Goal: Communication & Community: Participate in discussion

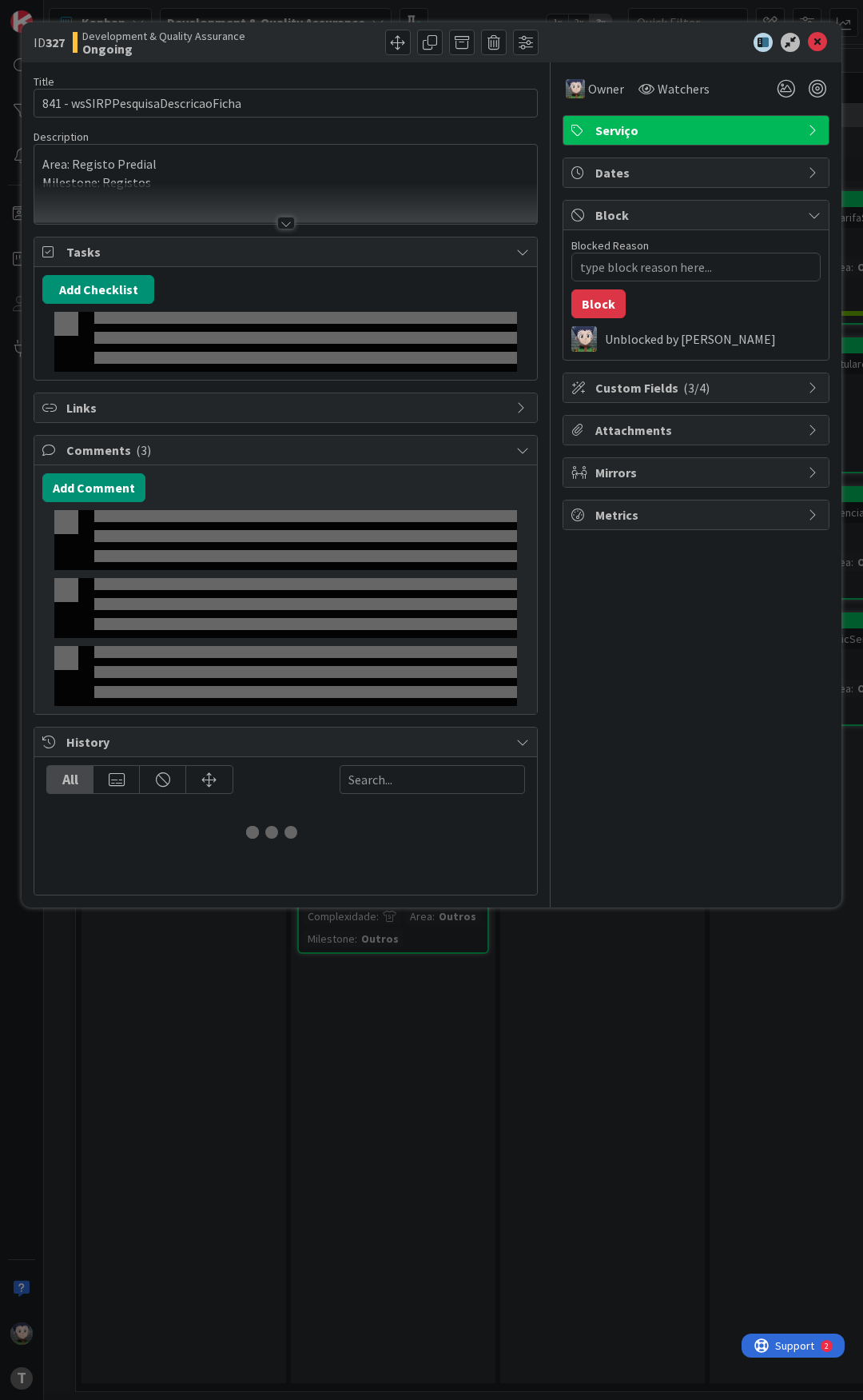
type textarea "x"
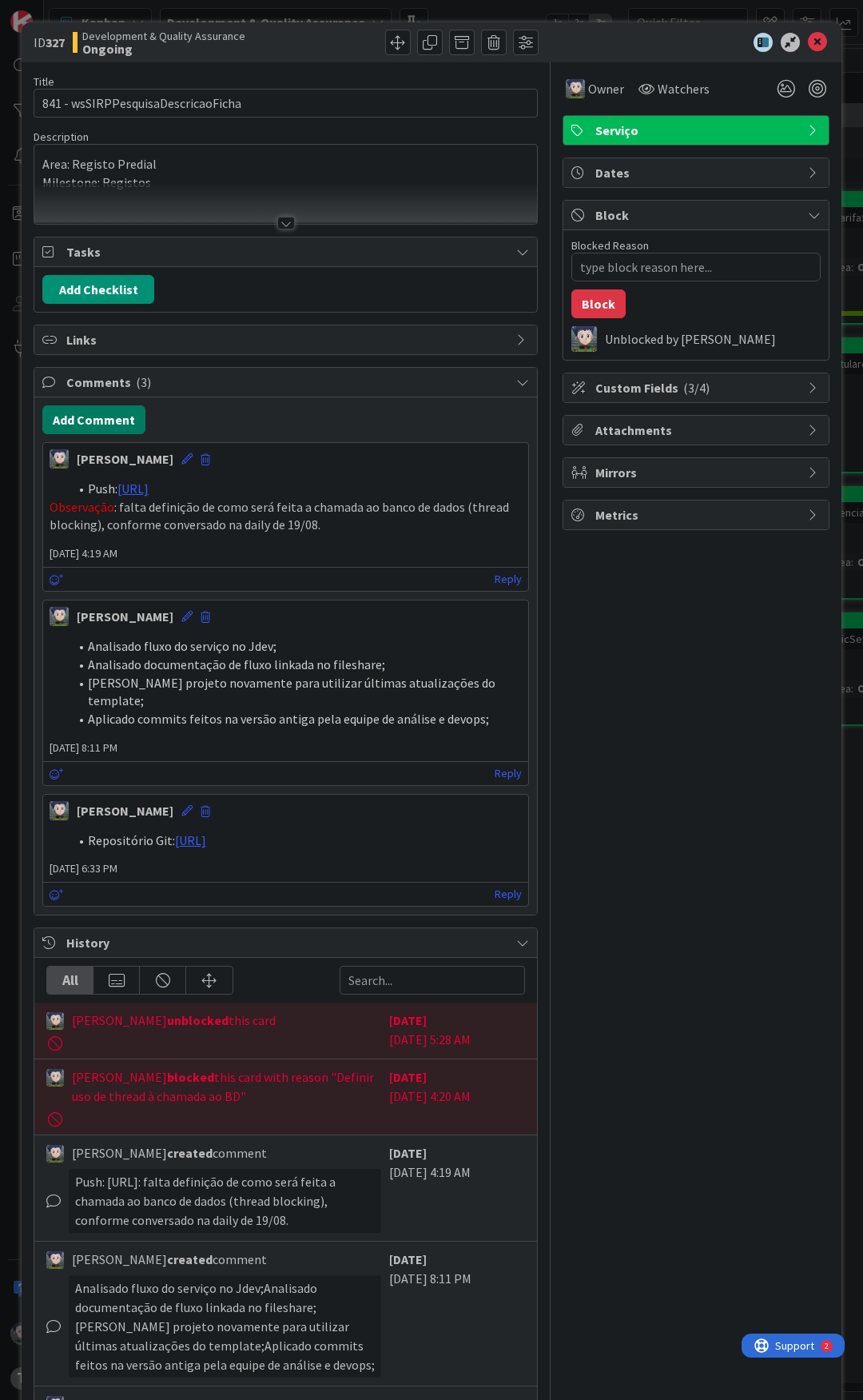
click at [91, 416] on button "Add Comment" at bounding box center [94, 420] width 103 height 29
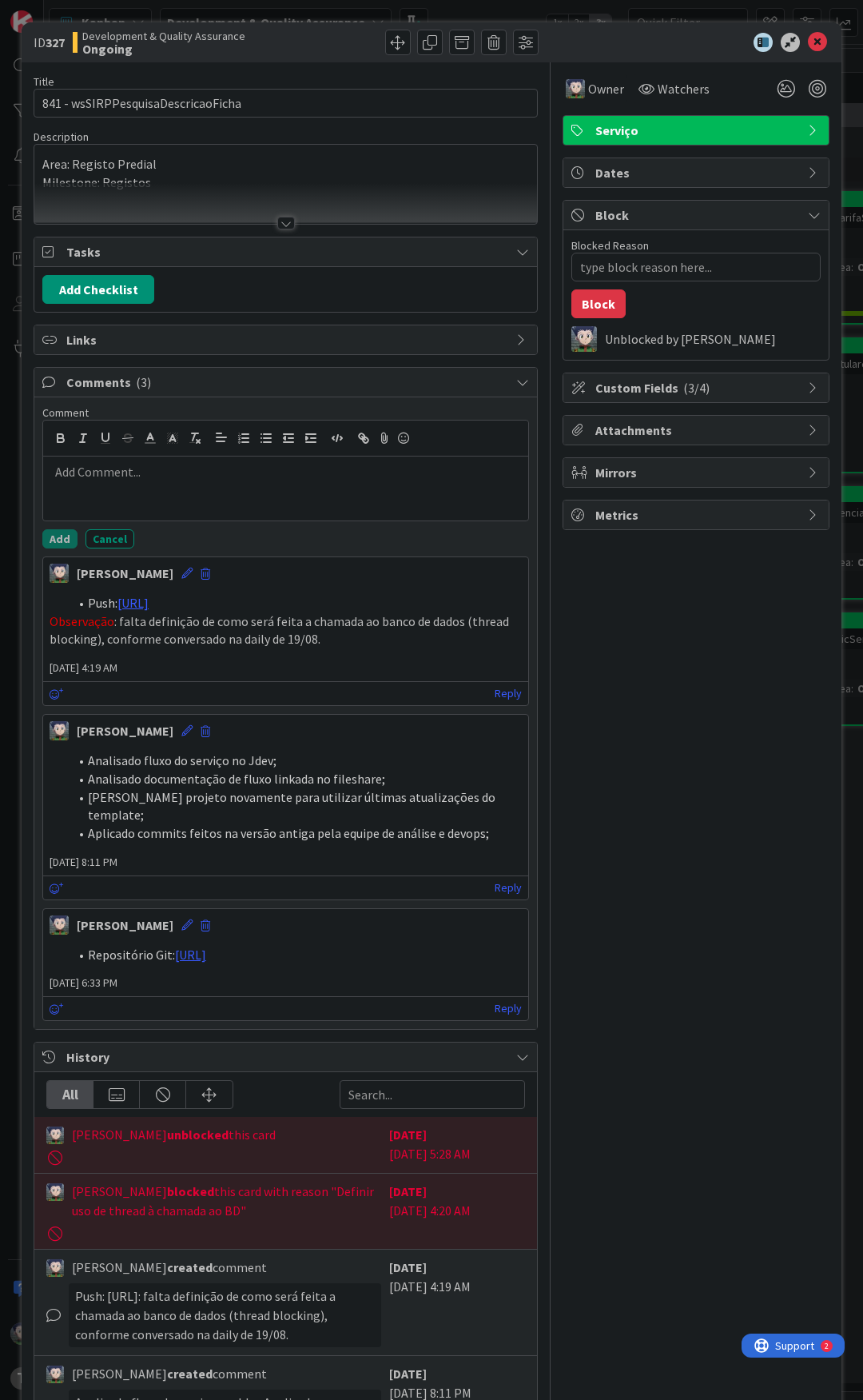
click at [137, 481] on p at bounding box center [286, 472] width 472 height 18
click at [133, 489] on div at bounding box center [286, 488] width 485 height 64
type textarea "x"
drag, startPoint x: 264, startPoint y: 505, endPoint x: 193, endPoint y: 466, distance: 81.0
click at [193, 466] on li "[MR]( [URL])" at bounding box center [295, 472] width 454 height 18
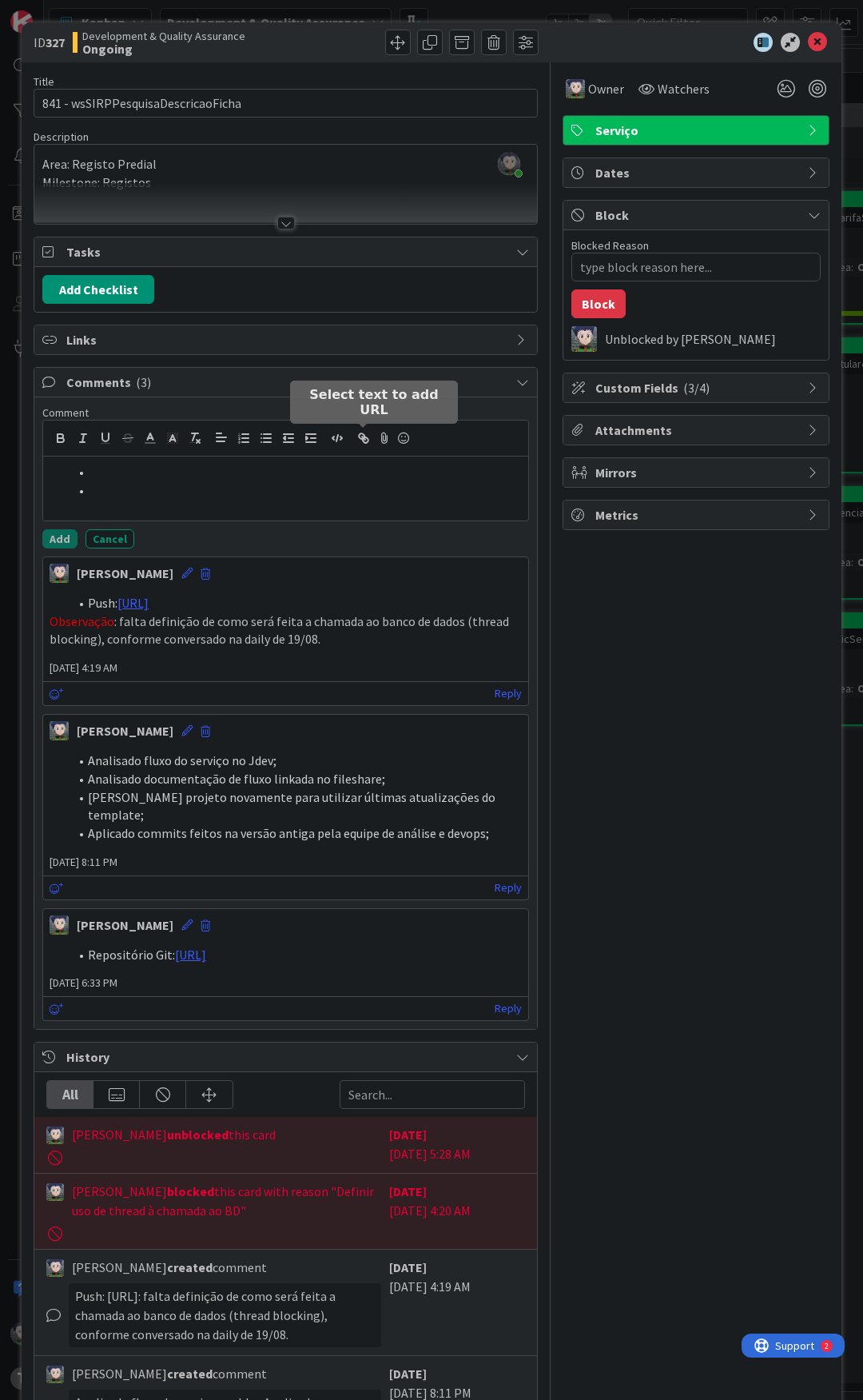
click at [361, 438] on icon "button" at bounding box center [361, 436] width 6 height 6
click at [362, 436] on line "button" at bounding box center [363, 437] width 3 height 3
click at [363, 434] on icon "button" at bounding box center [361, 436] width 6 height 6
click at [384, 436] on icon at bounding box center [384, 438] width 19 height 22
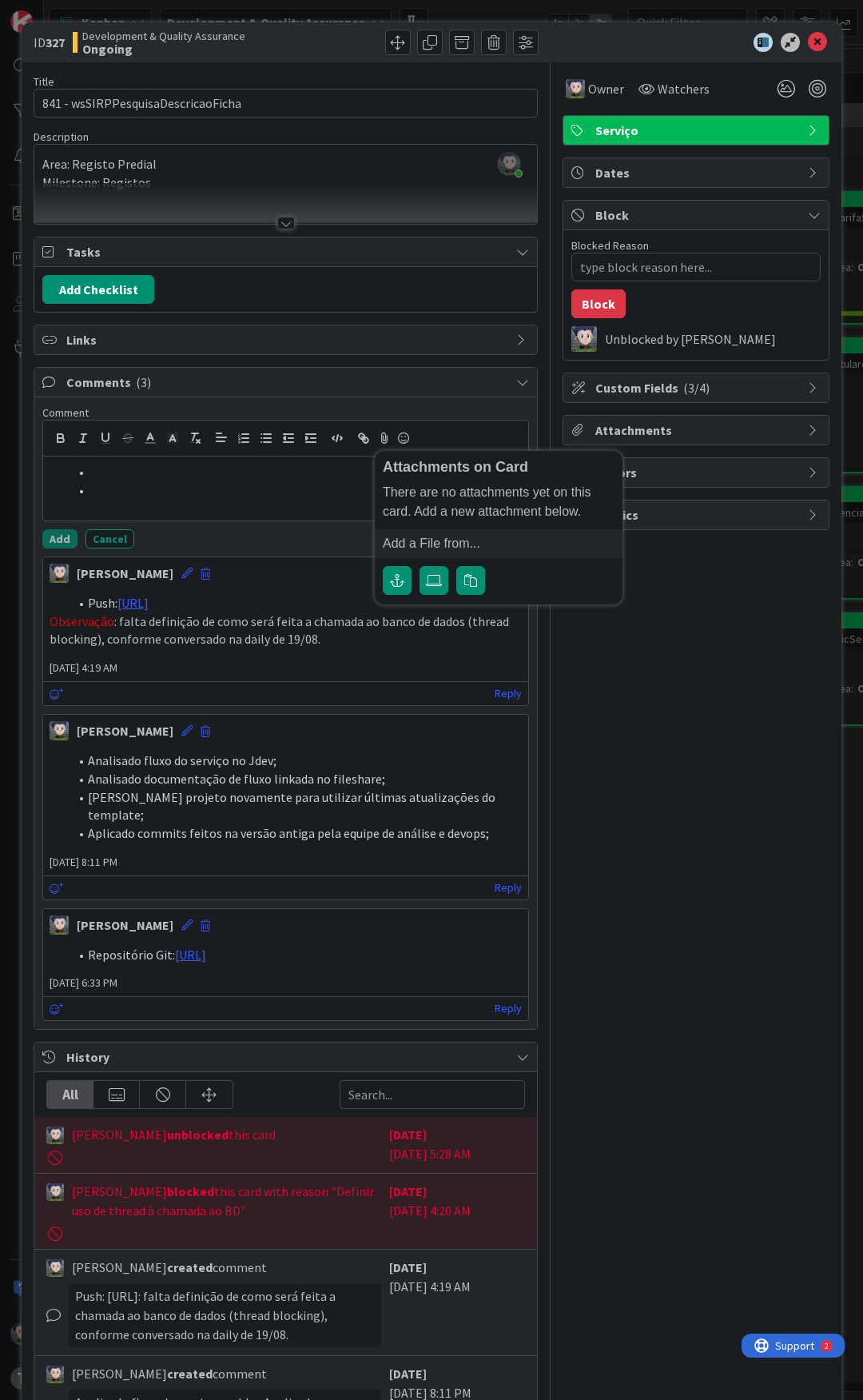
click at [249, 469] on li at bounding box center [295, 472] width 454 height 18
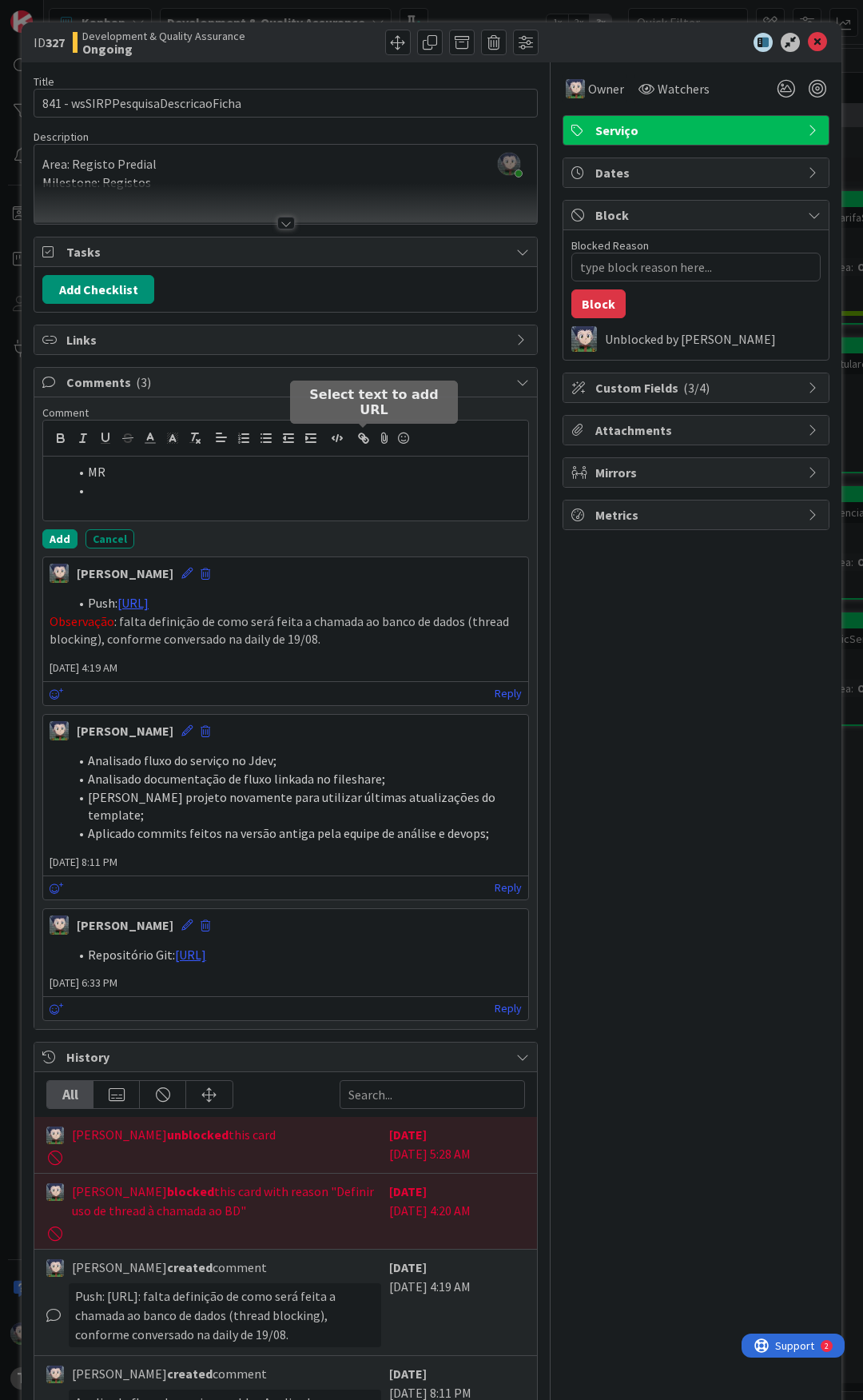
click at [363, 430] on button "button" at bounding box center [364, 438] width 22 height 19
click at [93, 468] on li "MR" at bounding box center [295, 472] width 454 height 18
click at [362, 436] on line "button" at bounding box center [363, 437] width 3 height 3
paste input "[URL]"
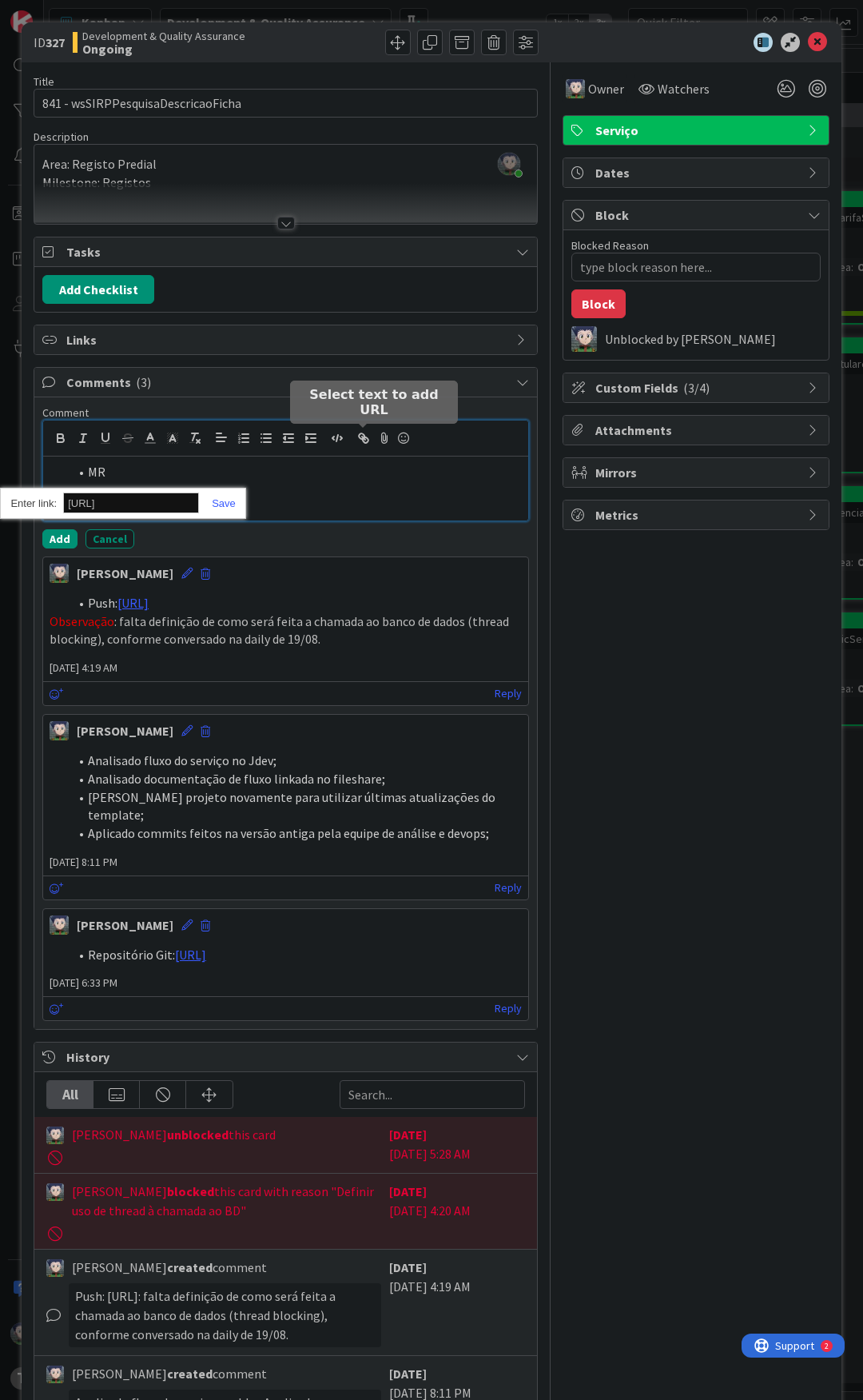
scroll to position [0, 370]
click at [220, 501] on link at bounding box center [217, 503] width 37 height 12
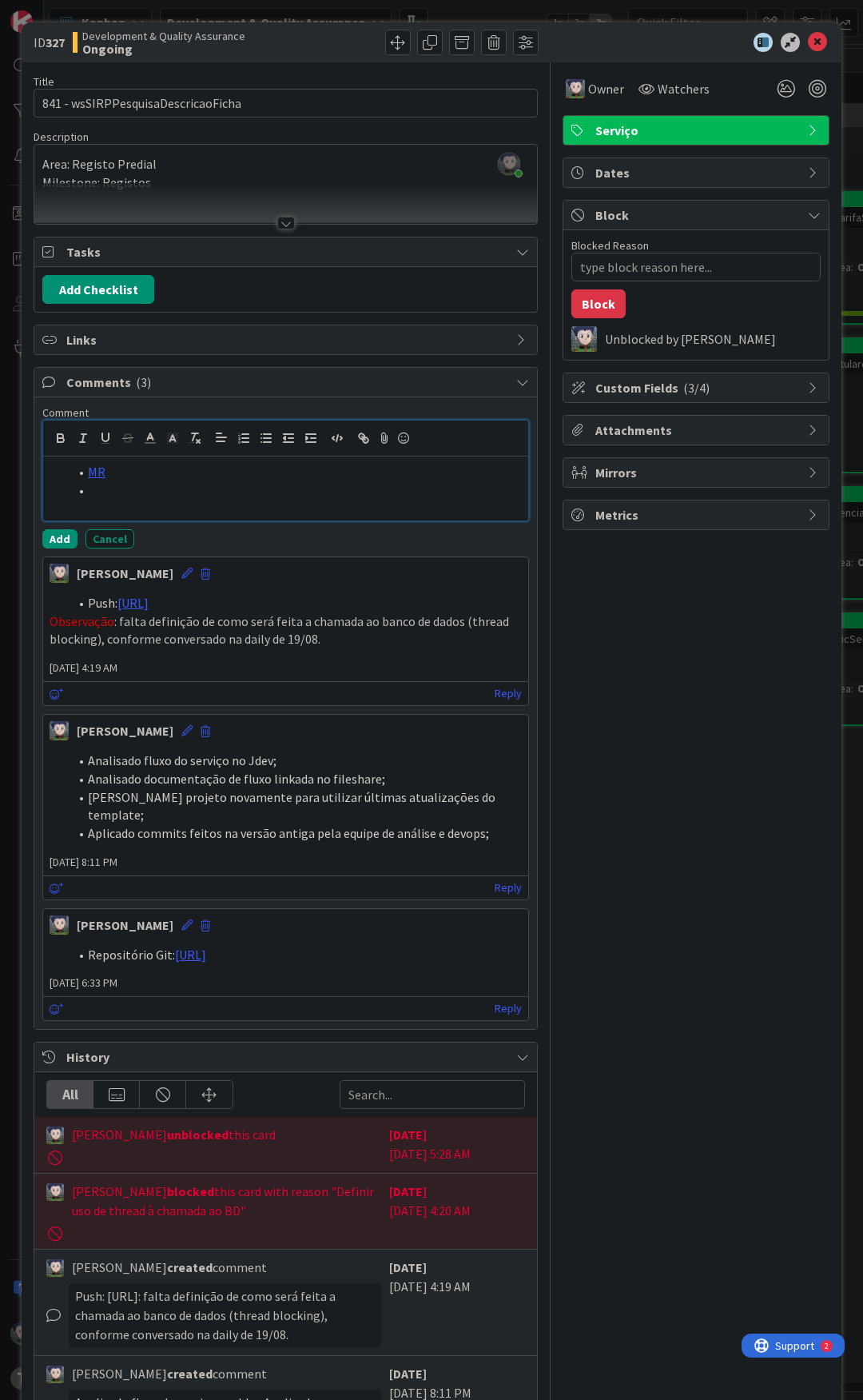
click at [168, 483] on li at bounding box center [295, 491] width 454 height 18
click at [163, 485] on li "Fileshare" at bounding box center [295, 491] width 454 height 18
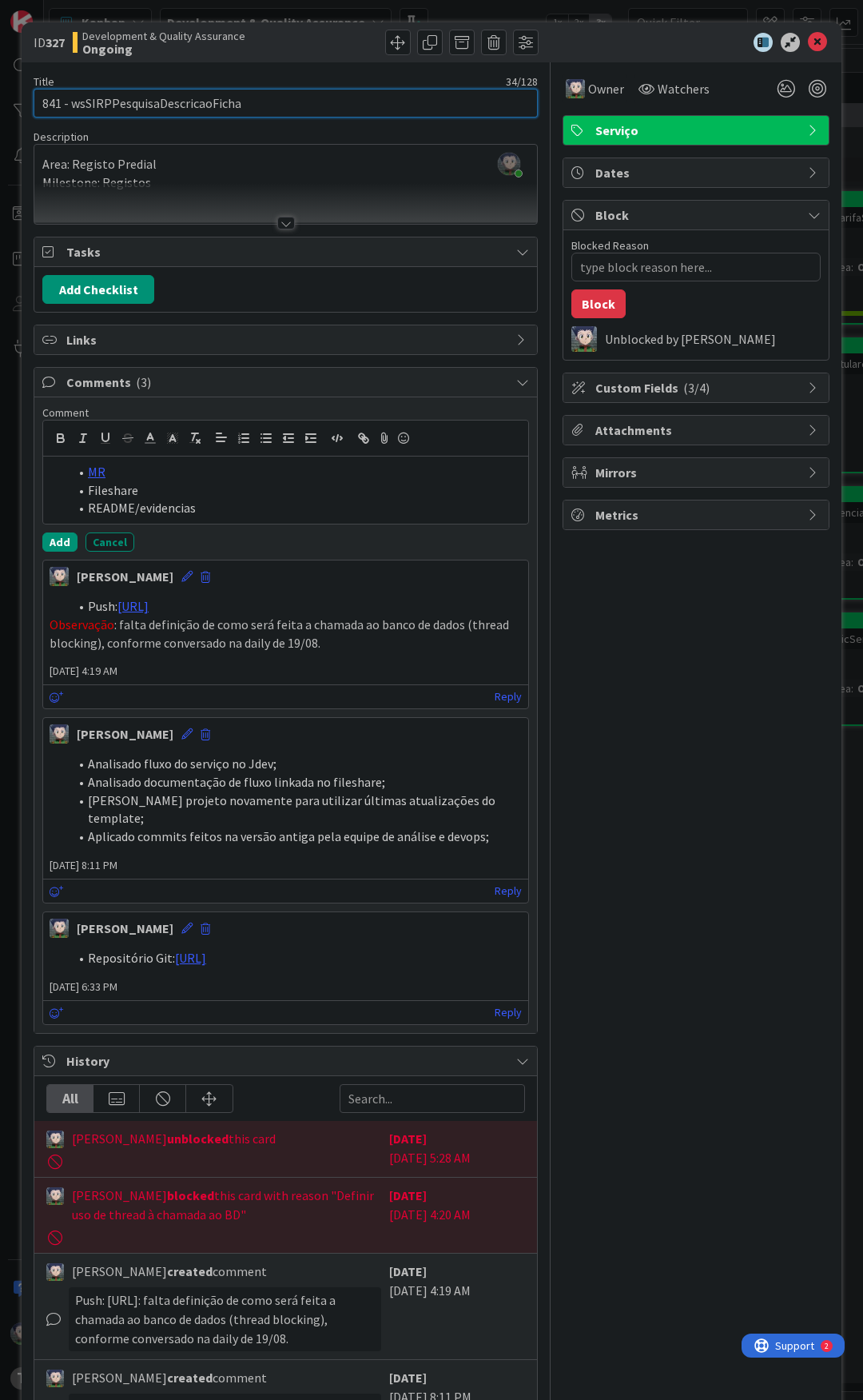
click at [156, 107] on input "841 - wsSIRPPesquisaDescricaoFicha" at bounding box center [286, 103] width 504 height 29
click at [198, 101] on input "841 - wsSIRPPesquisaDescricaoFicha" at bounding box center [286, 103] width 504 height 29
drag, startPoint x: 200, startPoint y: 507, endPoint x: 86, endPoint y: 517, distance: 114.4
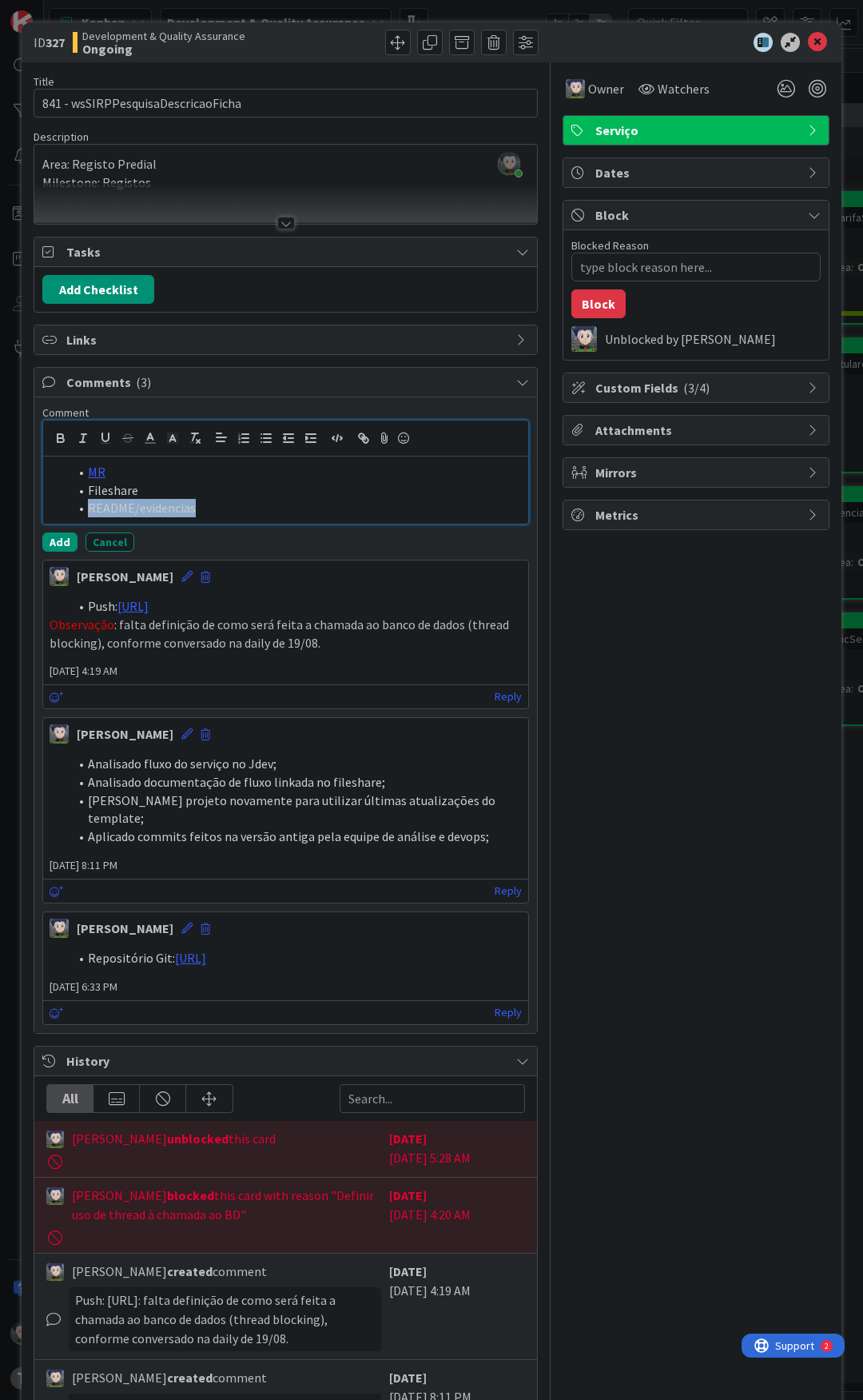
click at [86, 517] on li "README/evidencias" at bounding box center [295, 508] width 454 height 18
click at [363, 438] on icon "button" at bounding box center [366, 440] width 6 height 6
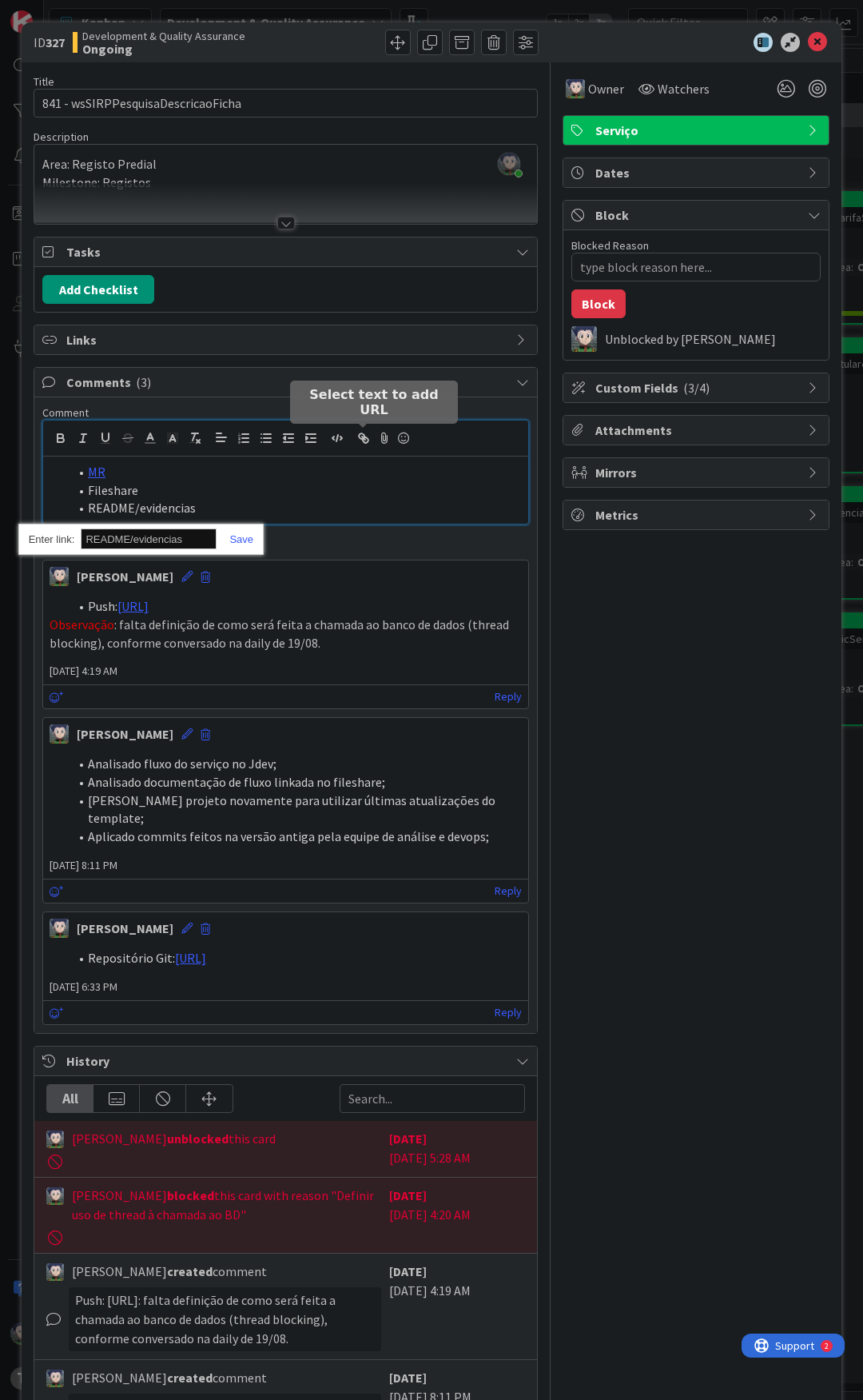
paste input "[URL][DOMAIN_NAME]"
click at [243, 542] on link at bounding box center [235, 539] width 37 height 12
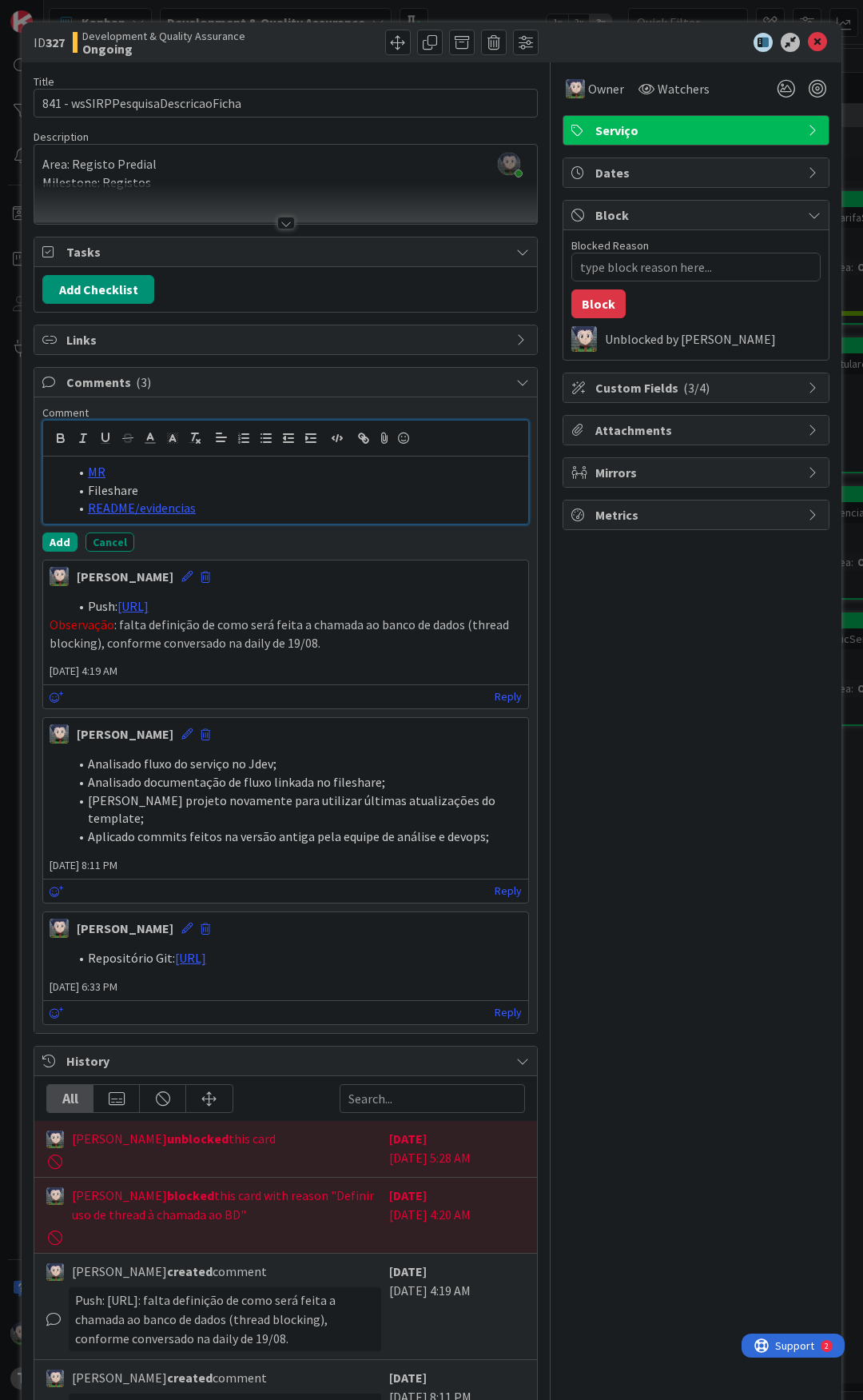
click at [172, 482] on li "Fileshare" at bounding box center [295, 491] width 454 height 18
drag, startPoint x: 176, startPoint y: 485, endPoint x: 86, endPoint y: 487, distance: 90.0
click at [86, 487] on li "Fileshare" at bounding box center [295, 491] width 454 height 18
click at [359, 437] on icon "button" at bounding box center [364, 438] width 15 height 15
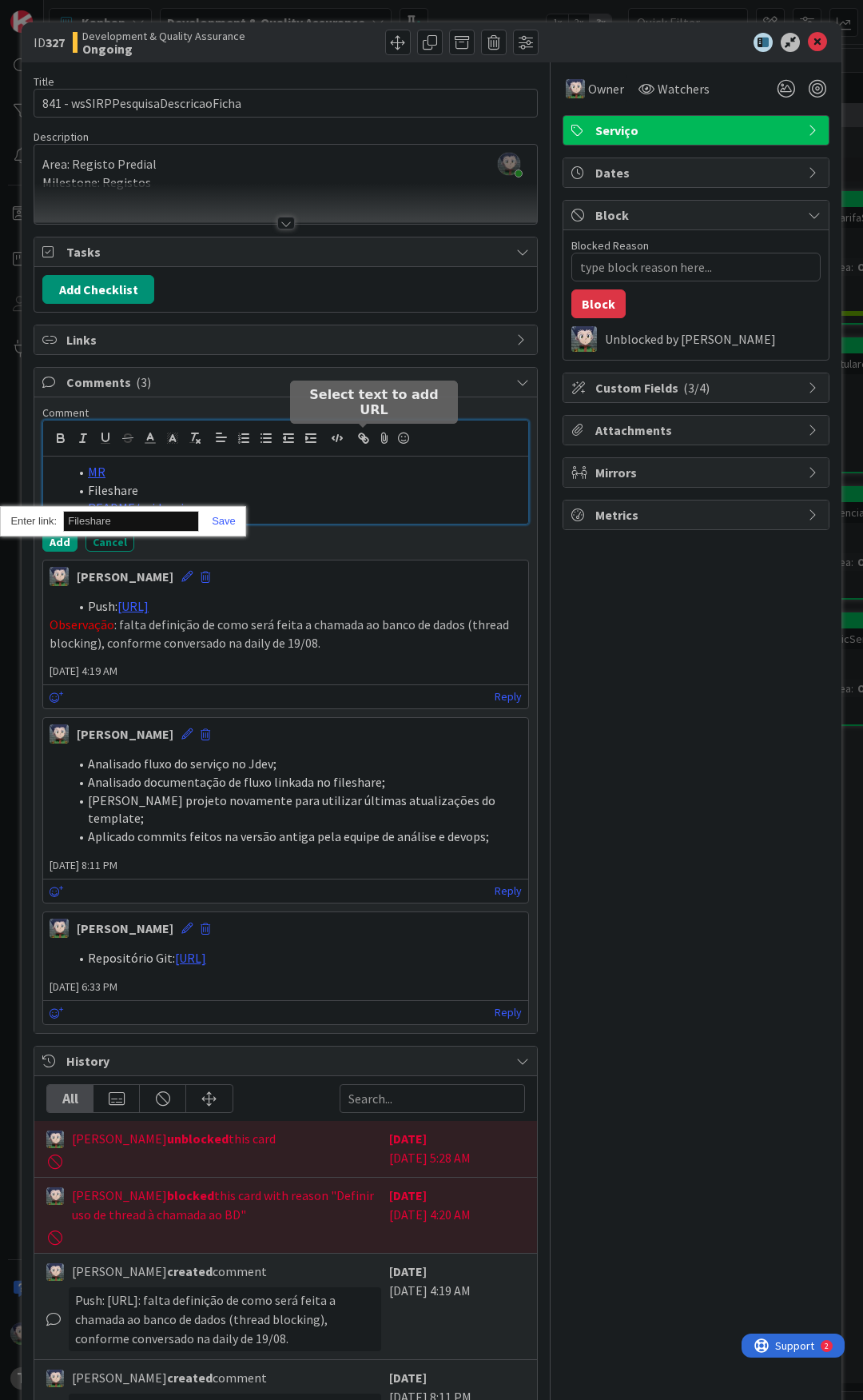
paste input "[URL][DOMAIN_NAME]"
click at [224, 526] on link at bounding box center [217, 520] width 37 height 12
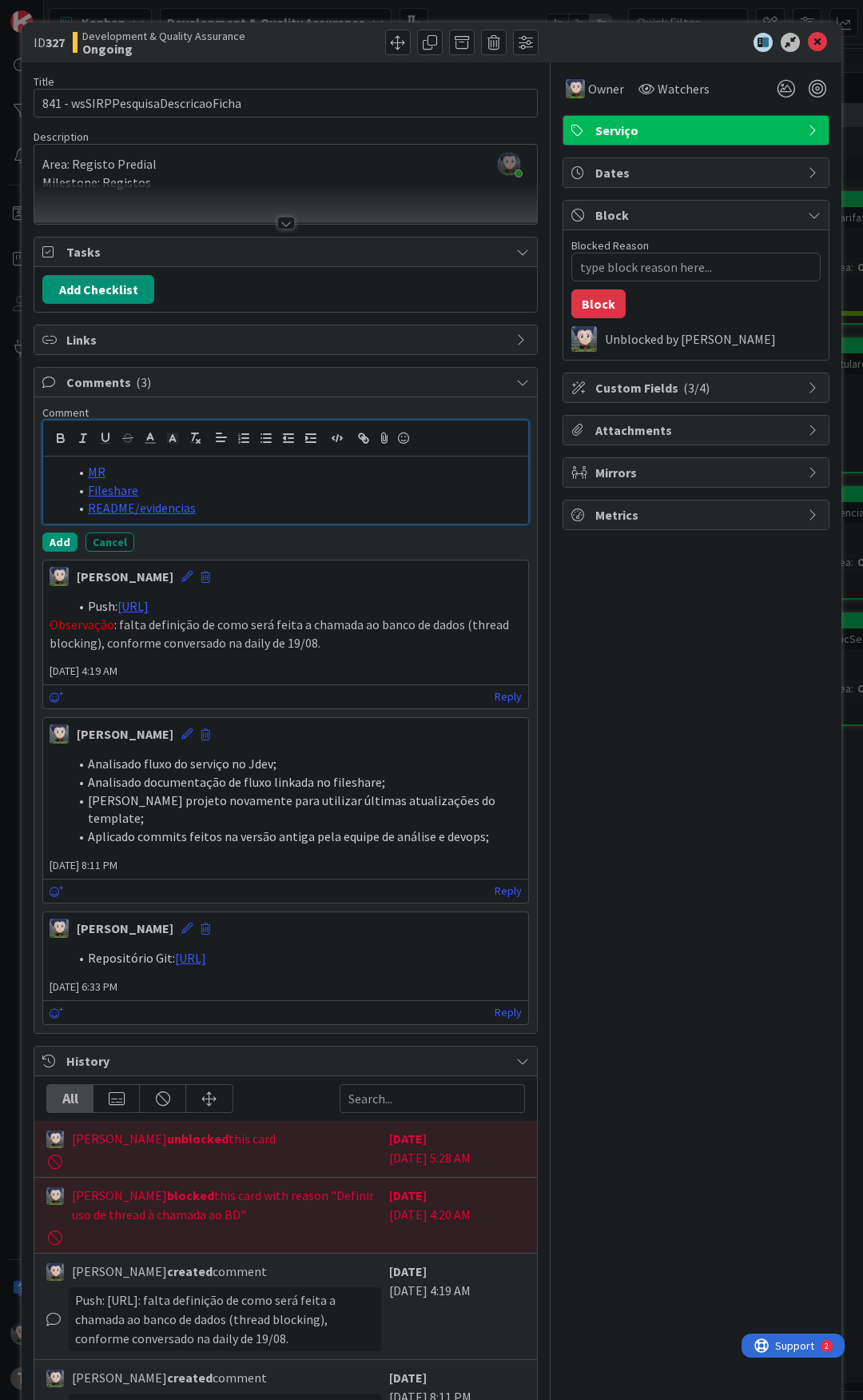
click at [191, 492] on li "Fileshare" at bounding box center [295, 491] width 454 height 18
drag, startPoint x: 149, startPoint y: 492, endPoint x: 90, endPoint y: 495, distance: 59.1
click at [90, 495] on li "Fileshare" at bounding box center [295, 491] width 454 height 18
click at [365, 437] on icon "button" at bounding box center [366, 440] width 6 height 6
click at [363, 440] on icon "button" at bounding box center [366, 440] width 6 height 6
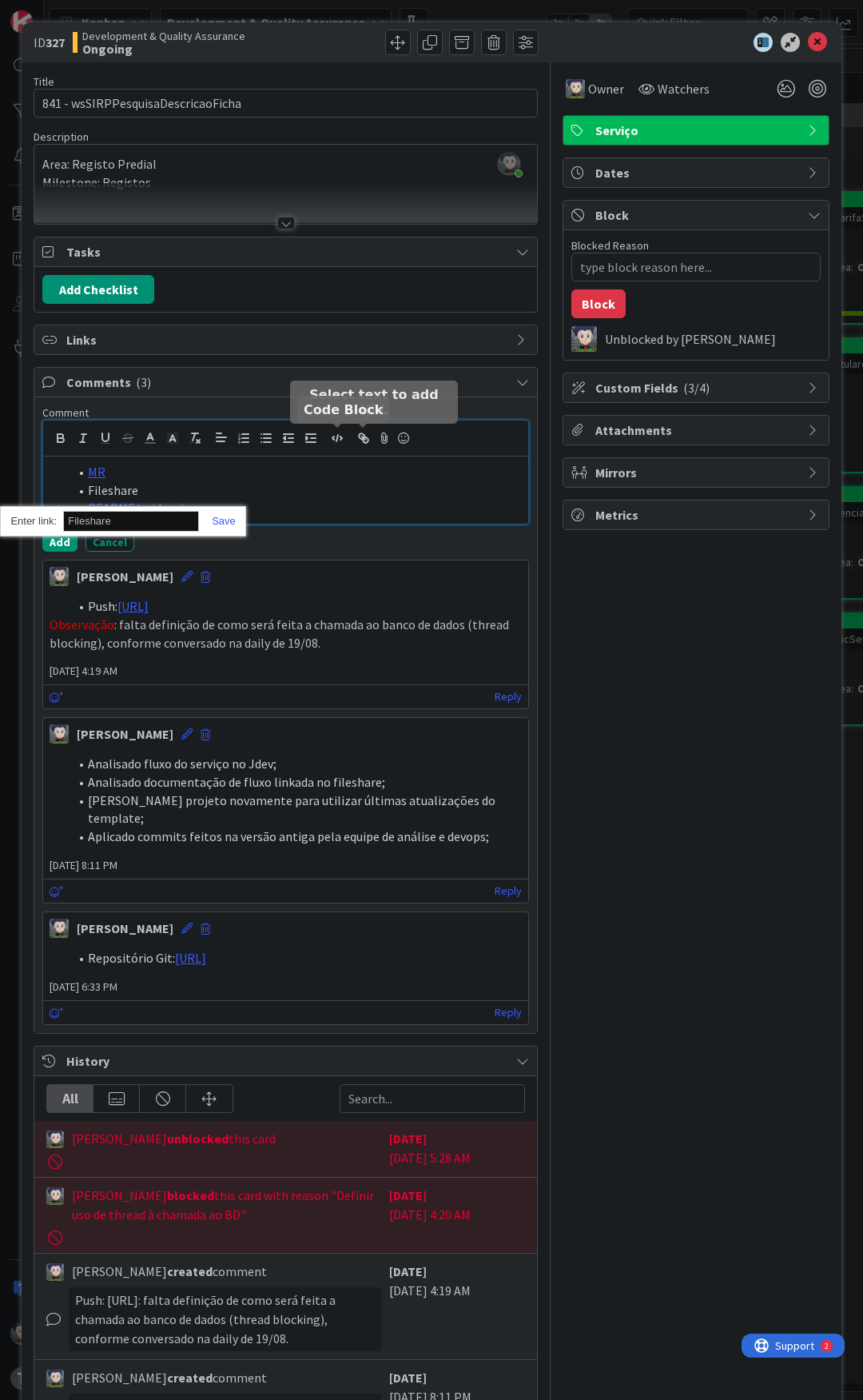
paste input "[URL]"
click at [222, 525] on link at bounding box center [217, 520] width 37 height 12
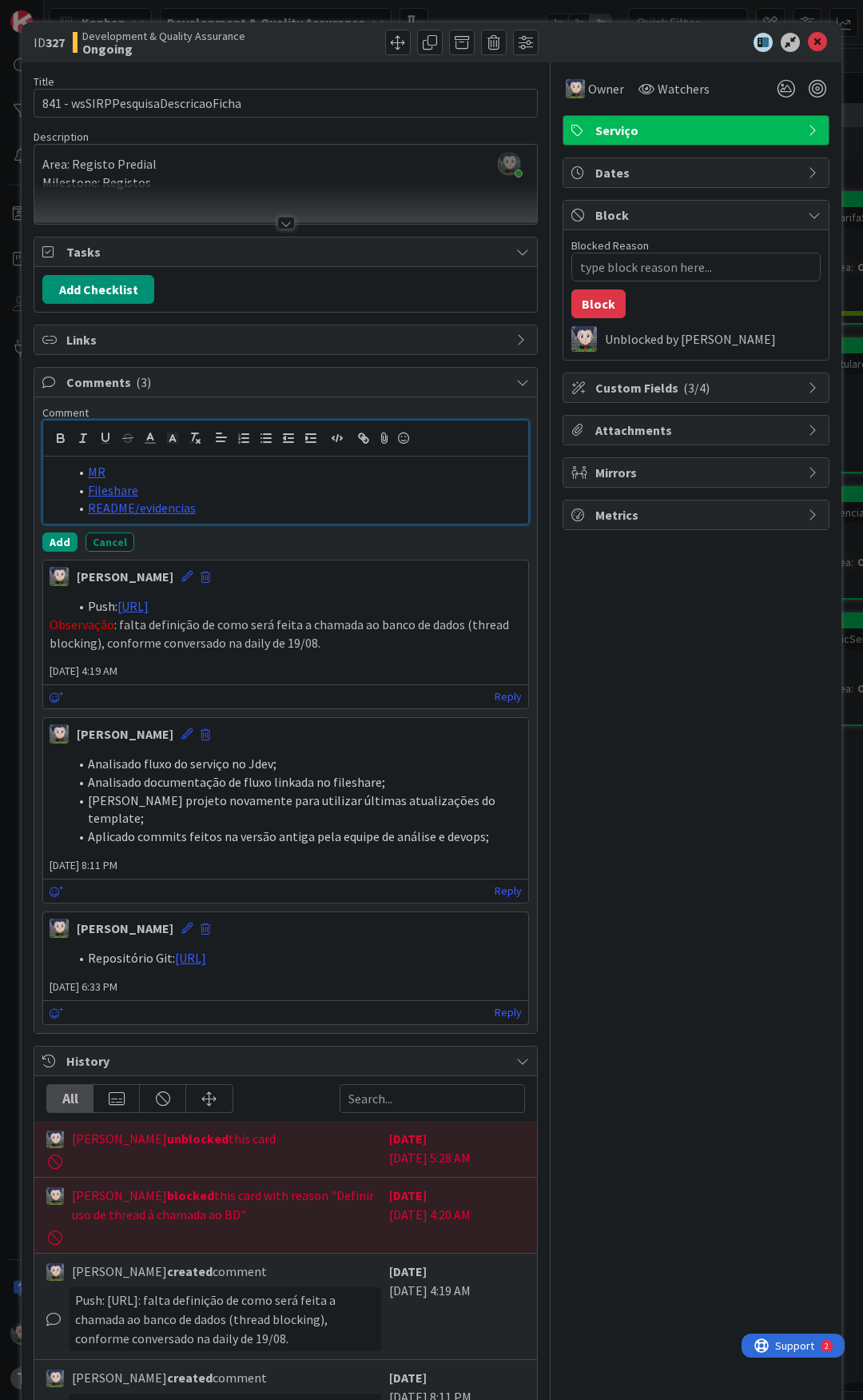
click at [232, 480] on li "MR" at bounding box center [295, 472] width 454 height 18
click at [222, 505] on li "README/evidencias" at bounding box center [295, 508] width 454 height 18
drag, startPoint x: 205, startPoint y: 507, endPoint x: 86, endPoint y: 513, distance: 119.2
click at [86, 513] on li "README/evidencias" at bounding box center [295, 508] width 454 height 18
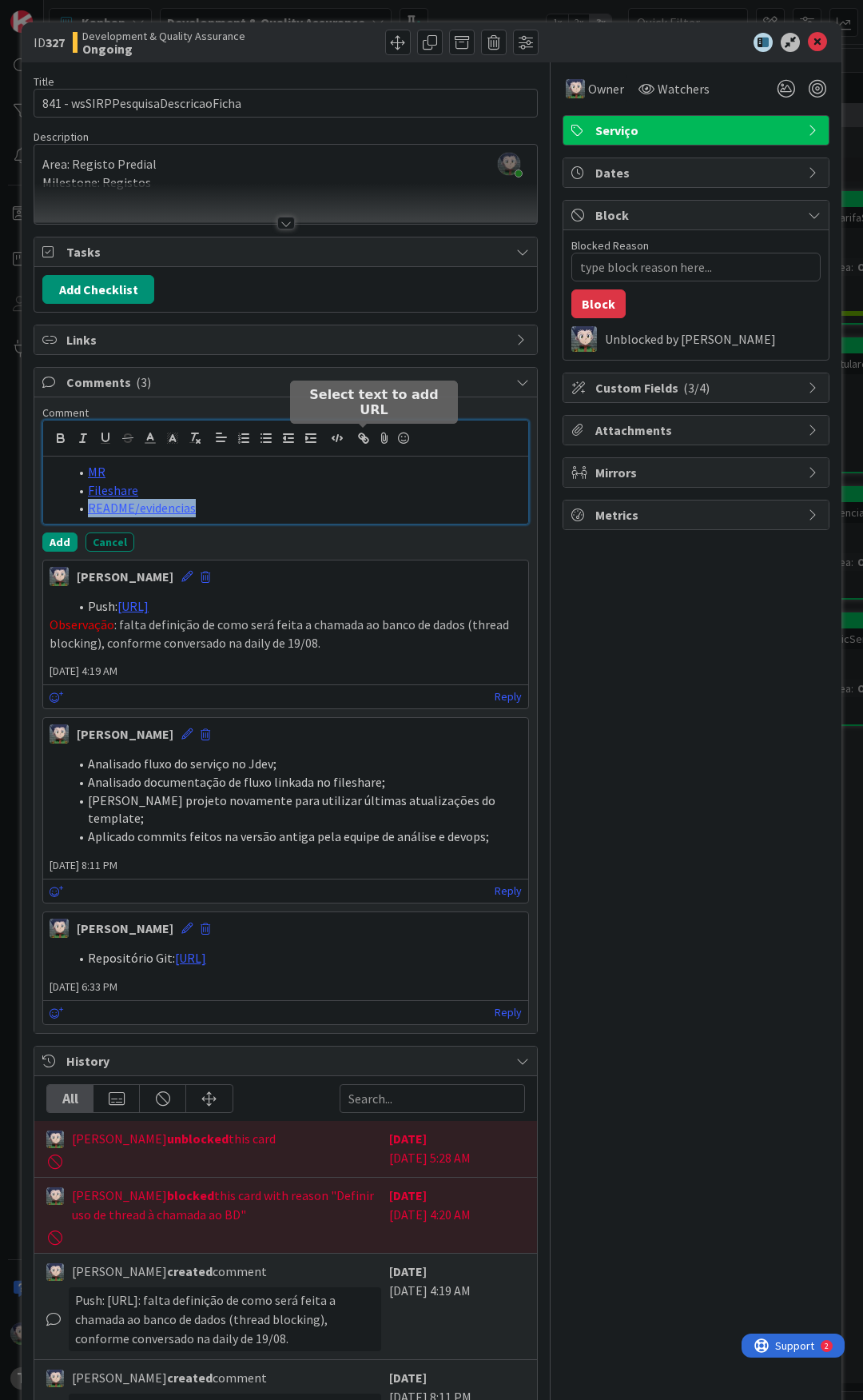
click at [359, 438] on icon "button" at bounding box center [361, 436] width 6 height 6
click at [365, 436] on icon "button" at bounding box center [361, 436] width 6 height 6
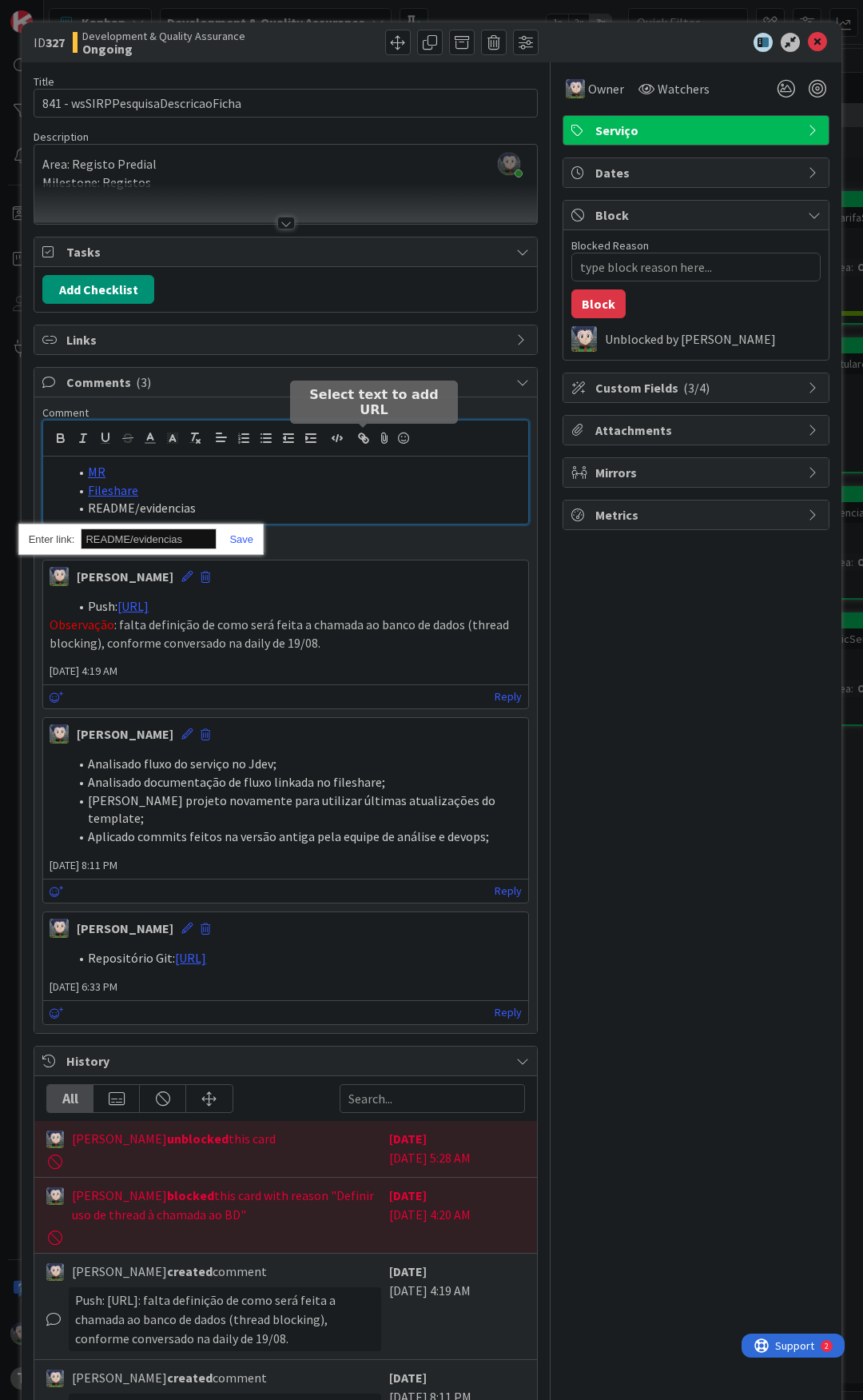
paste input "[URL]"
type input "[URL]"
click at [240, 542] on link at bounding box center [235, 539] width 37 height 12
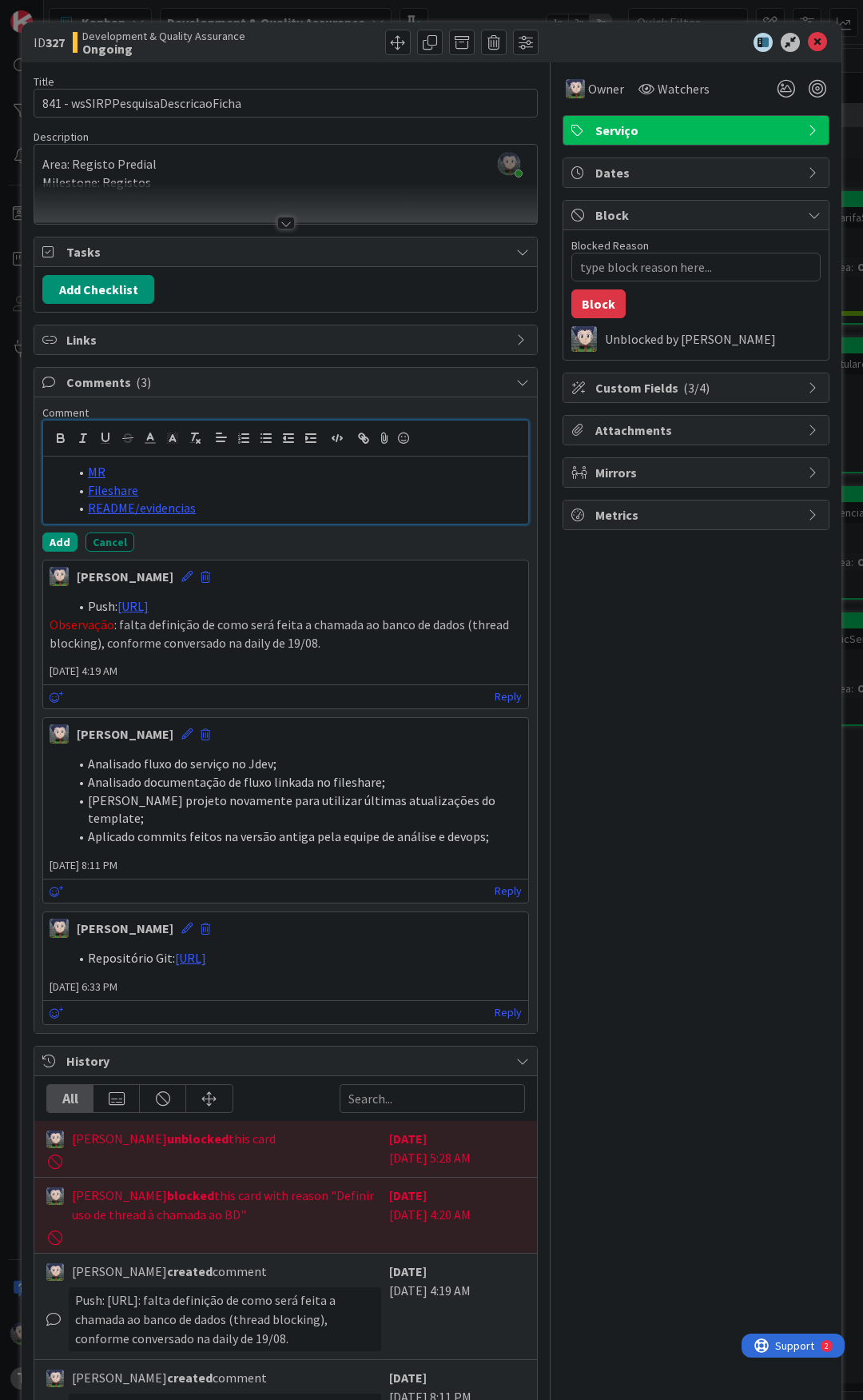
click at [240, 505] on li "README/evidencias" at bounding box center [295, 508] width 454 height 18
click at [98, 493] on link "Fileshare" at bounding box center [113, 490] width 51 height 16
click at [213, 475] on li "MR" at bounding box center [295, 472] width 454 height 18
click at [237, 524] on div "MR [PERSON_NAME] README/evidencias" at bounding box center [286, 490] width 485 height 67
click at [65, 535] on button "Add" at bounding box center [60, 542] width 35 height 19
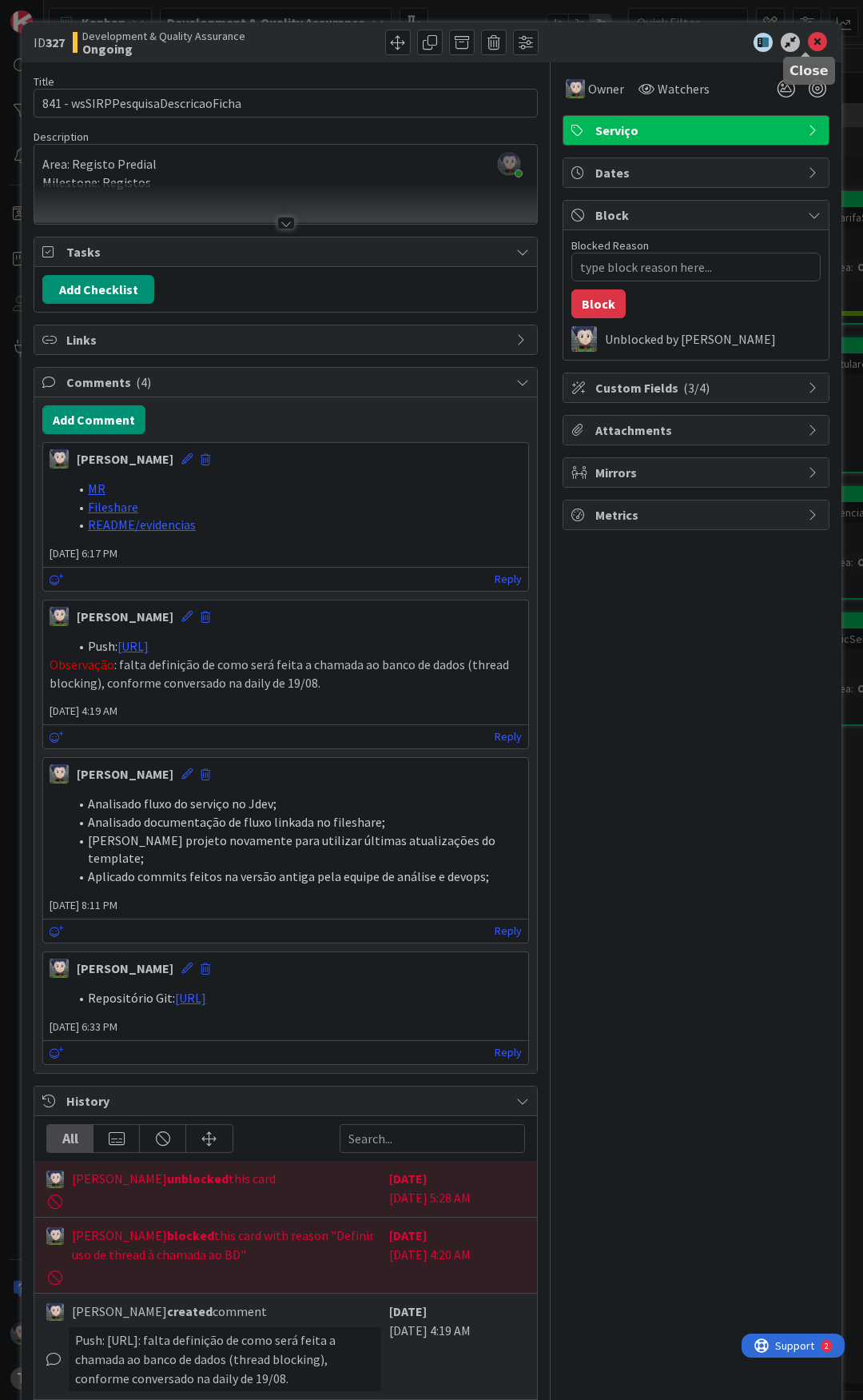
click at [808, 43] on icon at bounding box center [818, 42] width 19 height 19
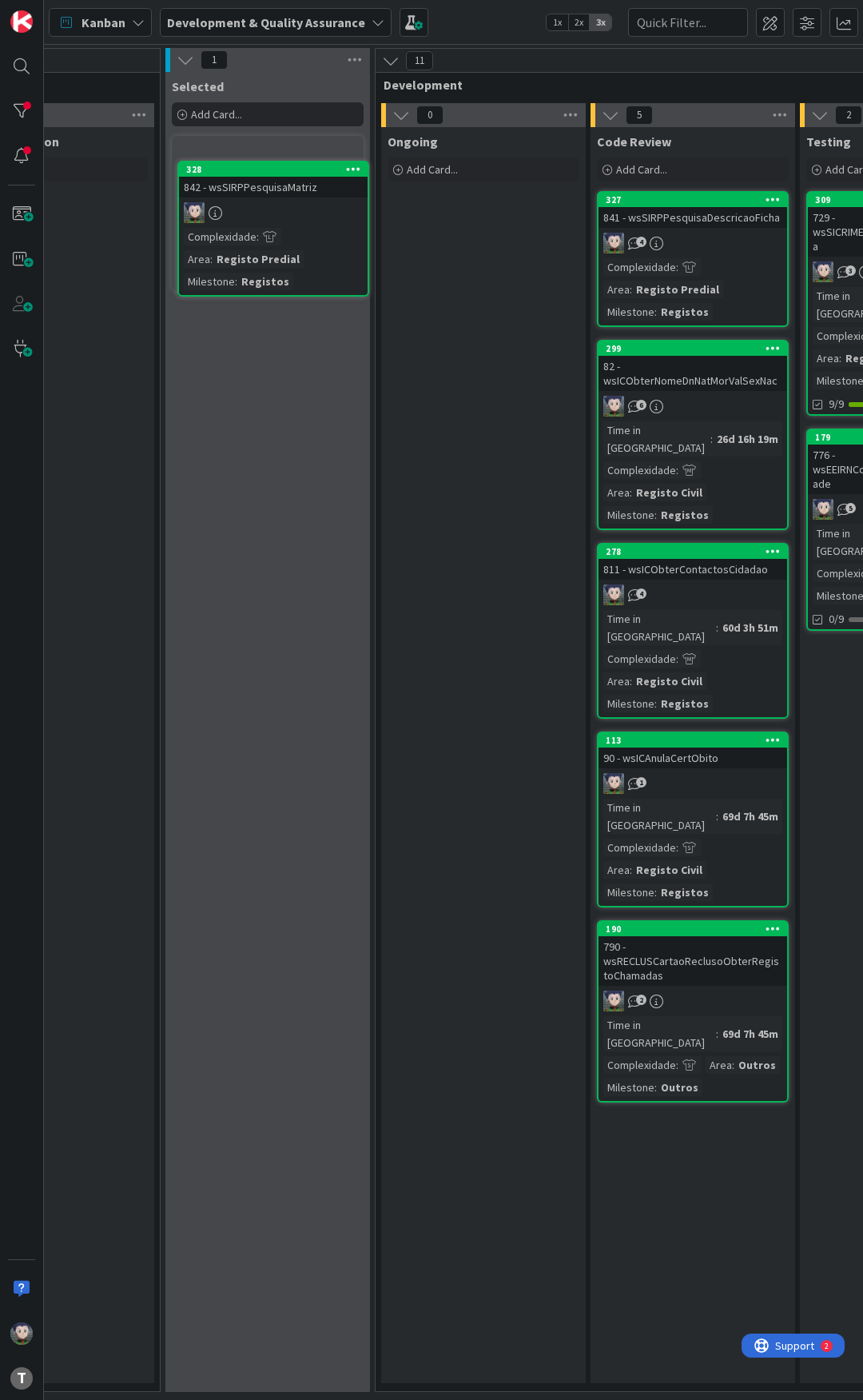
scroll to position [0, 513]
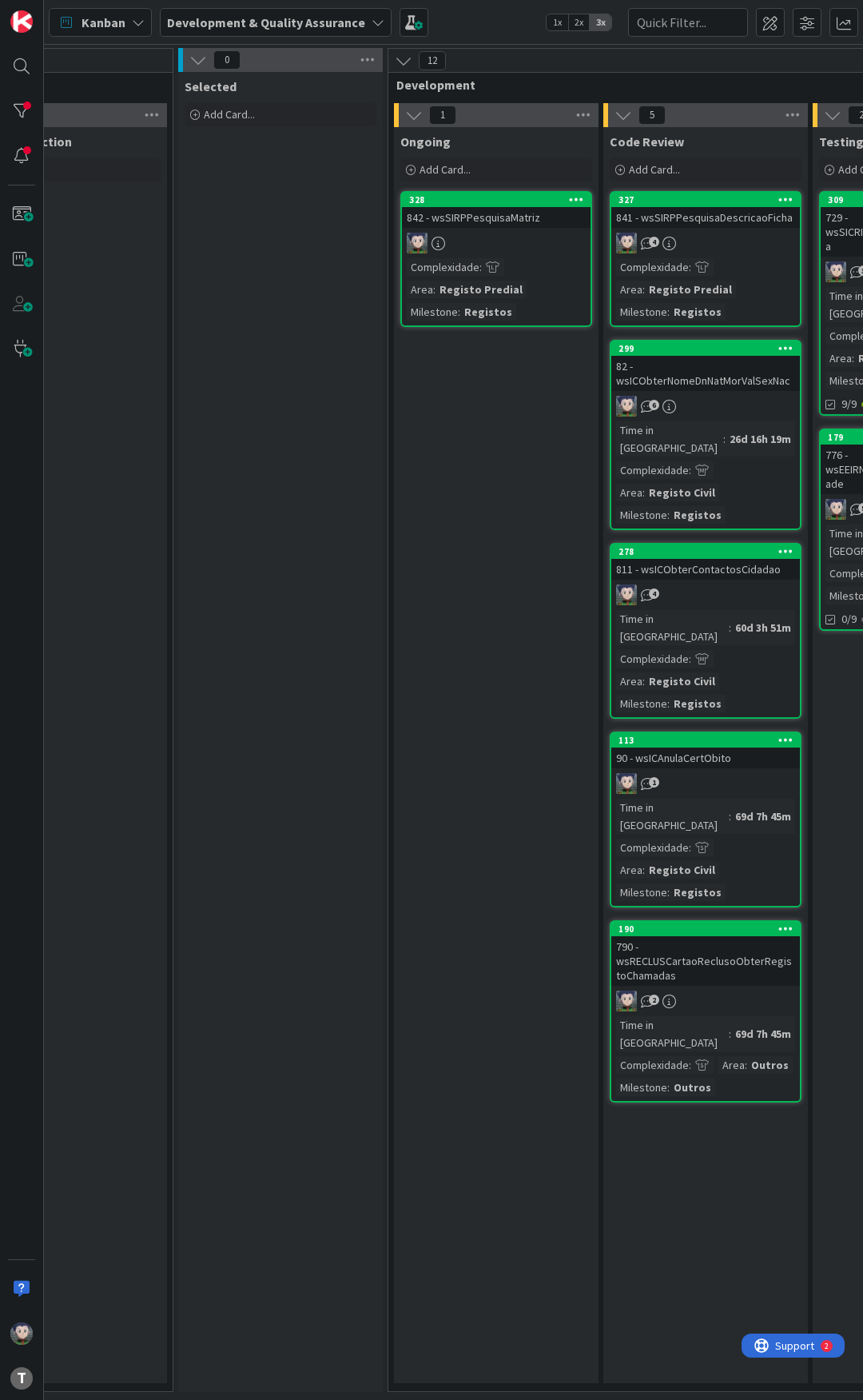
click at [498, 216] on div "842 - wsSIRPPesquisaMatriz" at bounding box center [496, 217] width 188 height 20
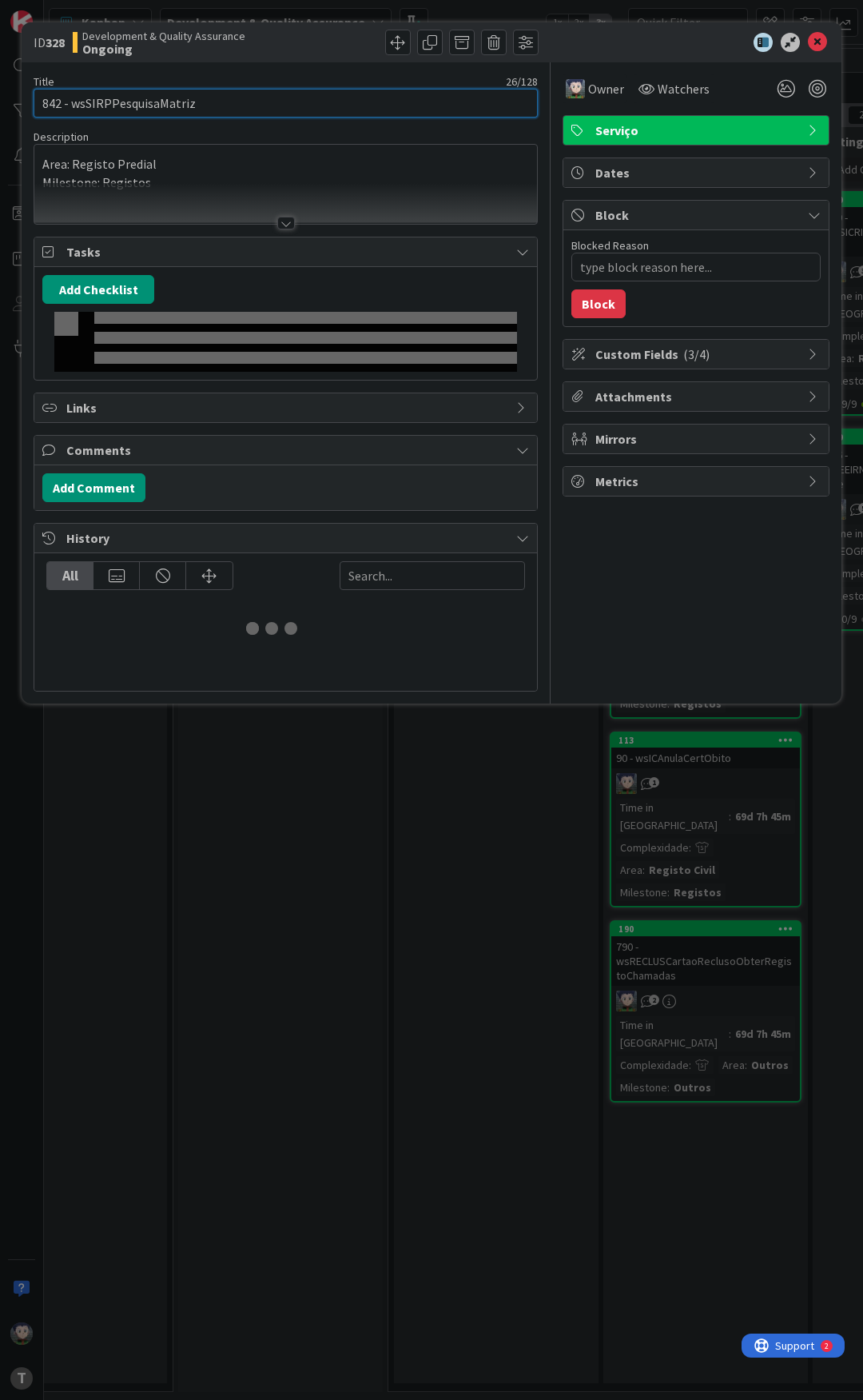
click at [149, 107] on input "842 - wsSIRPPesquisaMatriz" at bounding box center [286, 103] width 504 height 29
type textarea "x"
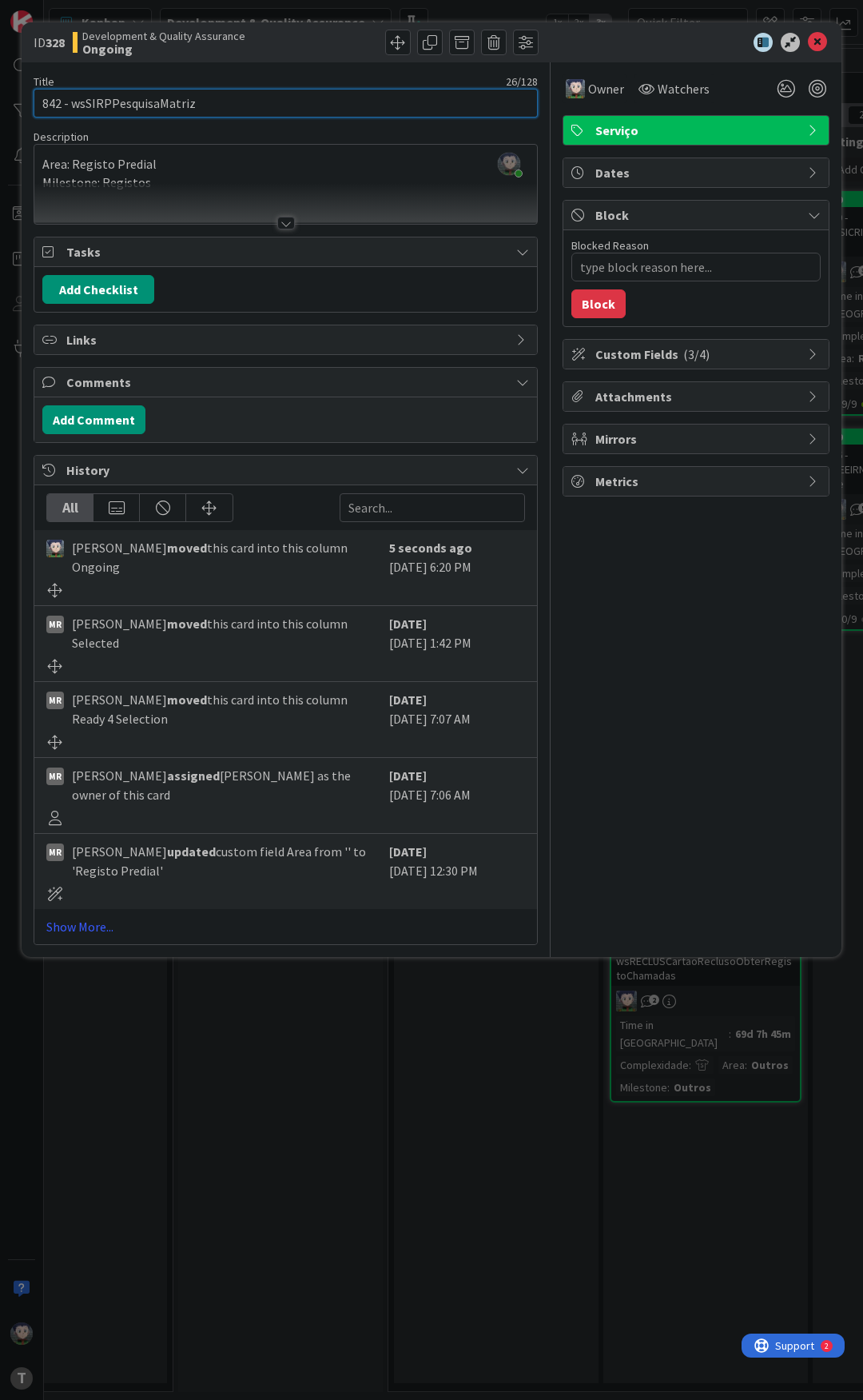
click at [179, 102] on input "842 - wsSIRPPesquisaMatriz" at bounding box center [286, 103] width 504 height 29
click at [232, 113] on input "842 - wsSIRPPesquisaMatriz" at bounding box center [286, 103] width 504 height 29
click at [174, 103] on input "842 - wsSIRPPesquisaMatriz" at bounding box center [286, 103] width 504 height 29
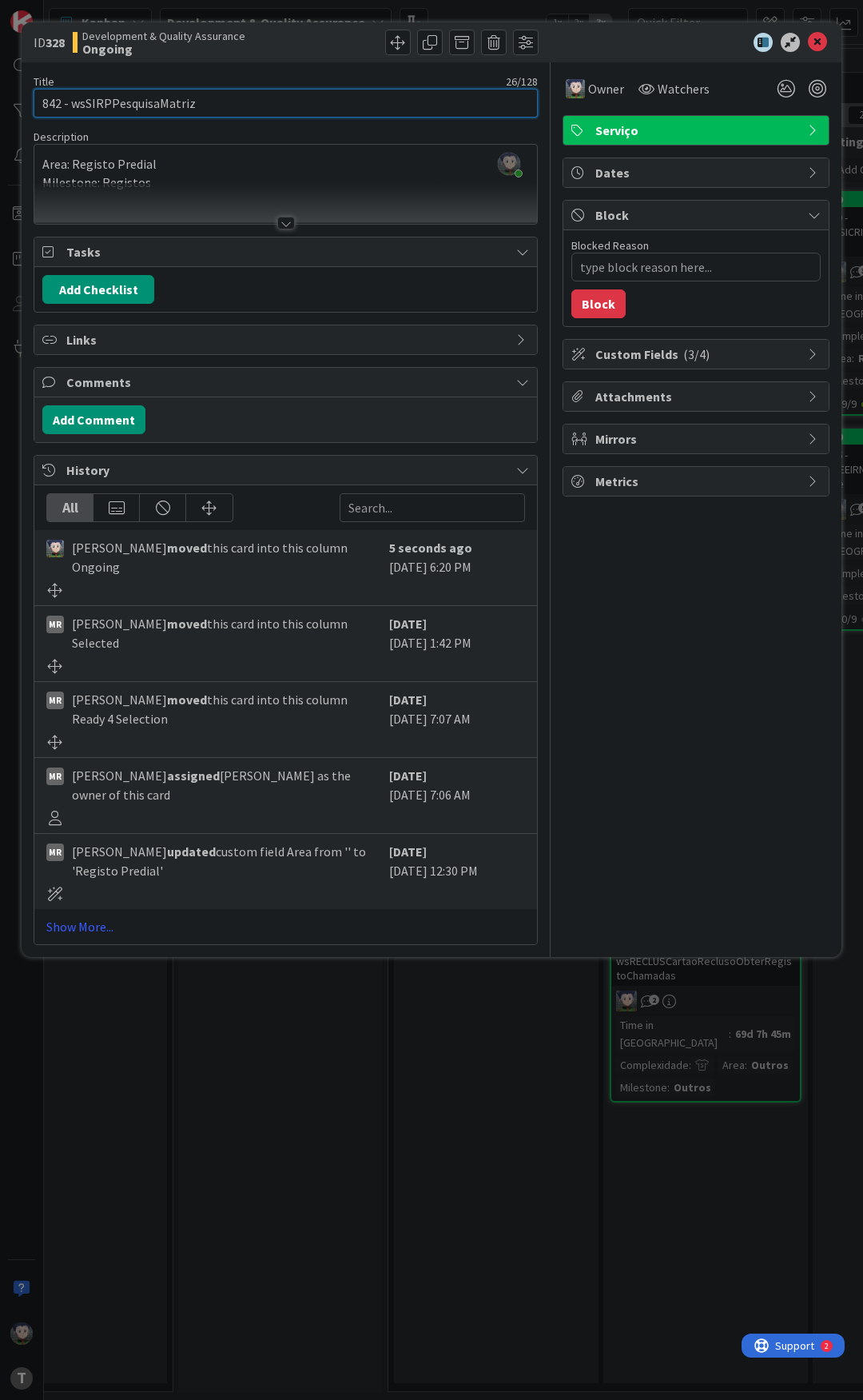
click at [160, 106] on input "842 - wsSIRPPesquisaMatriz" at bounding box center [286, 103] width 504 height 29
click at [176, 95] on input "842 - wsSIRPPesquisaMatriz" at bounding box center [286, 103] width 504 height 29
click at [150, 104] on input "842 - wsSIRPPesquisaMatriz" at bounding box center [286, 103] width 504 height 29
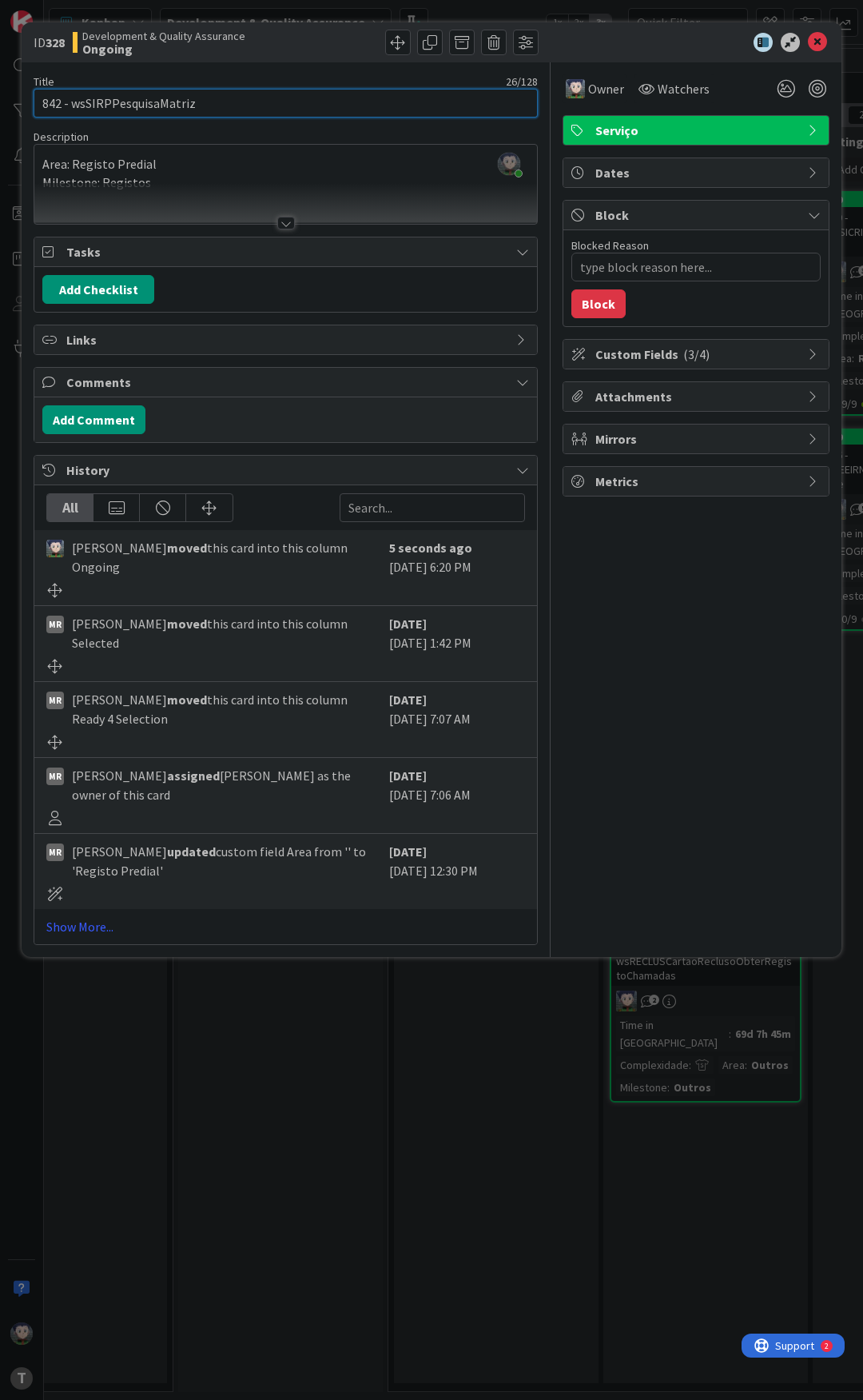
click at [150, 104] on input "842 - wsSIRPPesquisaMatriz" at bounding box center [286, 103] width 504 height 29
click at [167, 105] on input "842 - wsSIRPPesquisaMatriz" at bounding box center [286, 103] width 504 height 29
click at [93, 420] on button "Add Comment" at bounding box center [94, 420] width 103 height 29
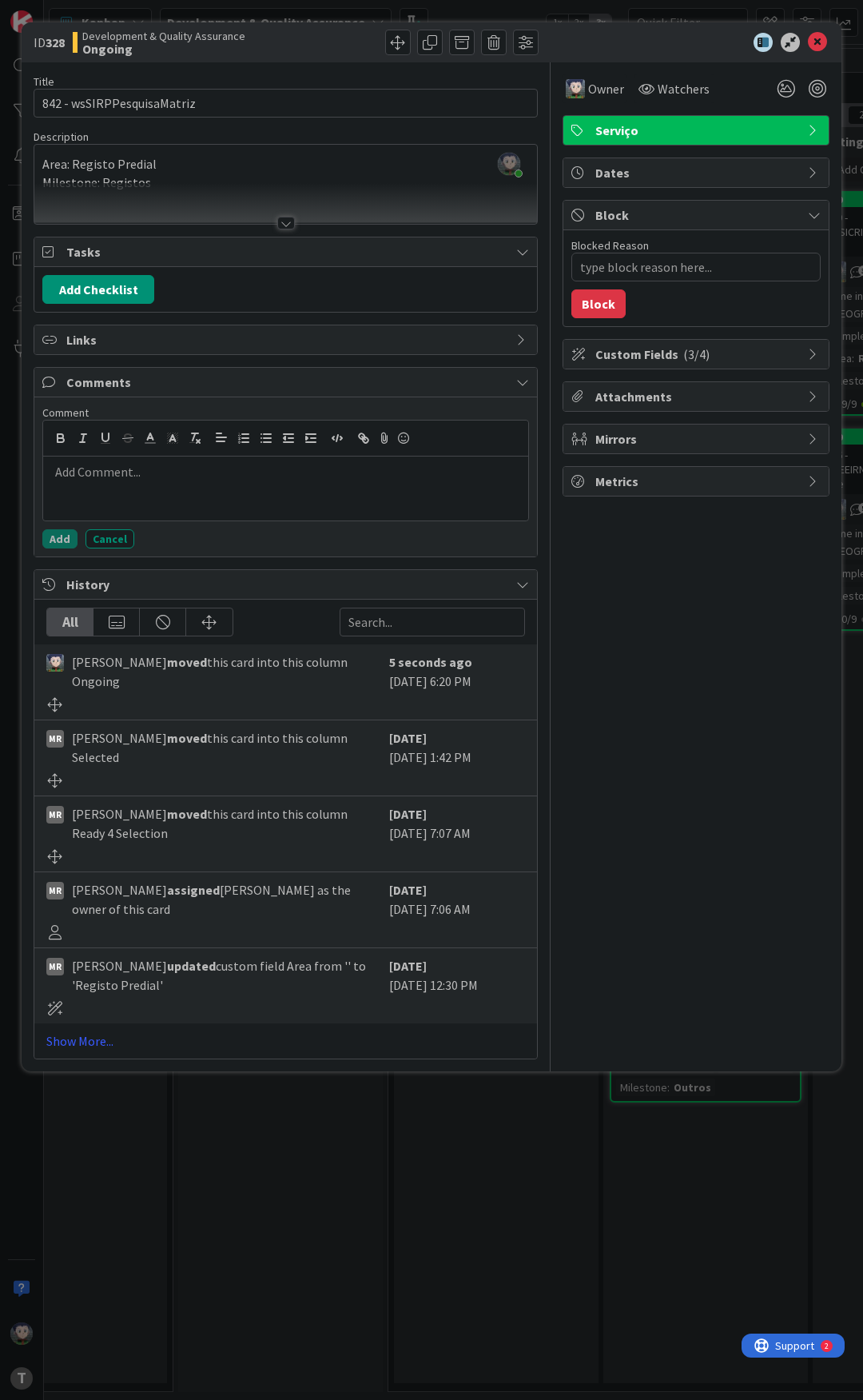
click at [98, 484] on div at bounding box center [286, 488] width 485 height 64
drag, startPoint x: 187, startPoint y: 478, endPoint x: 88, endPoint y: 480, distance: 99.0
click at [88, 480] on li "Generated repo" at bounding box center [295, 472] width 454 height 18
click at [362, 442] on icon "button" at bounding box center [364, 438] width 15 height 15
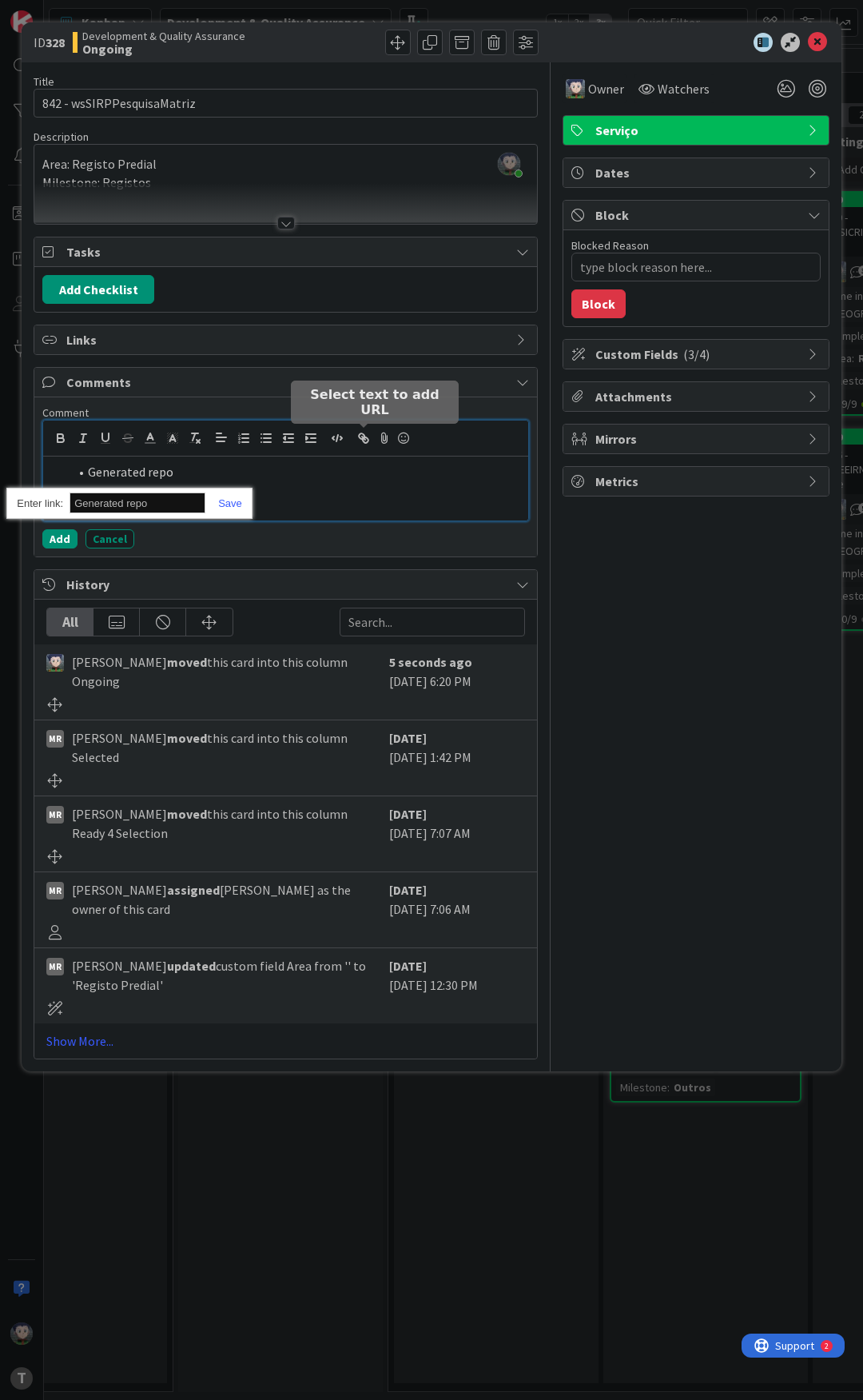
paste input "[URL]"
click at [225, 495] on div "[URL]" at bounding box center [129, 504] width 246 height 31
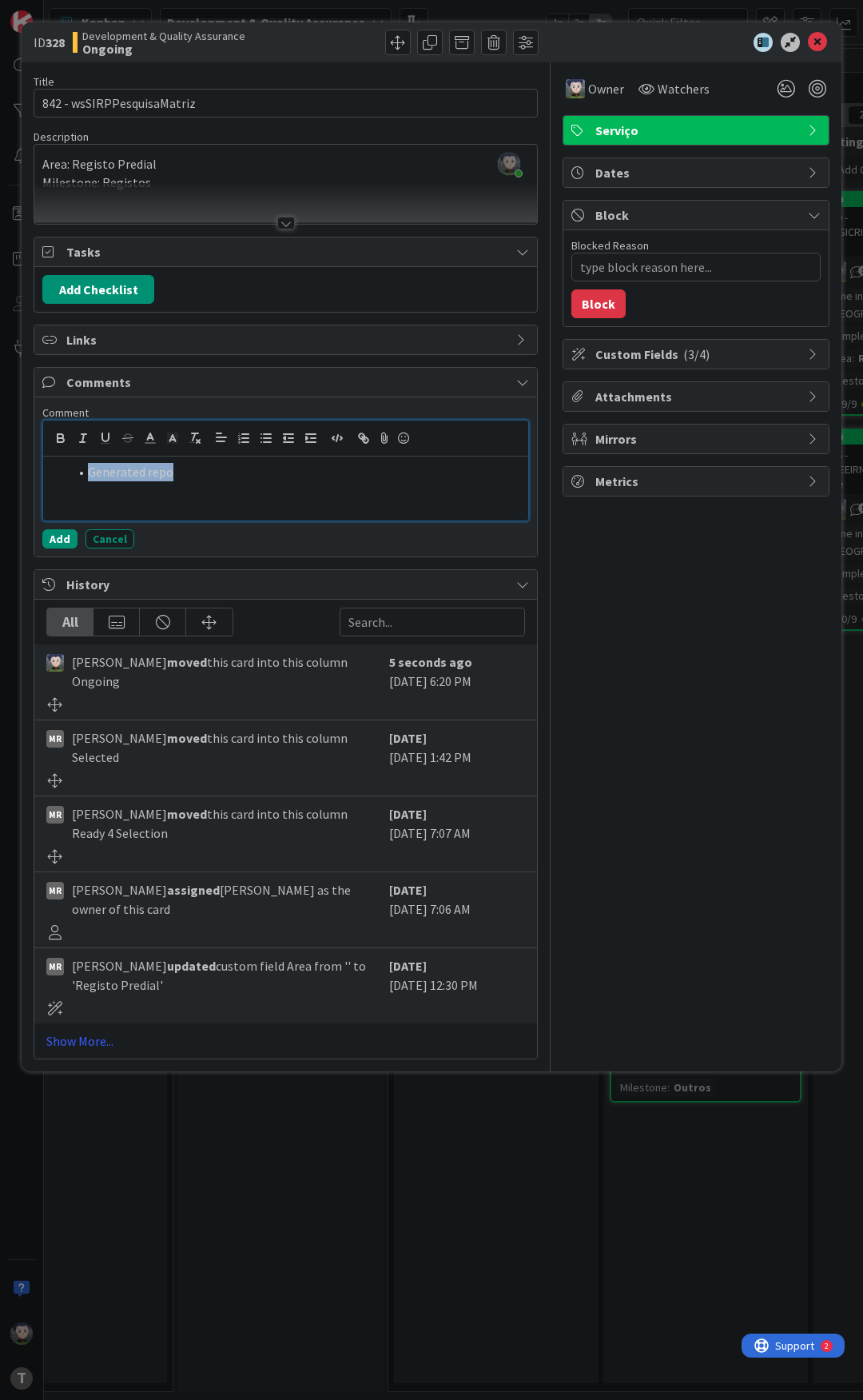
click at [203, 507] on div "Generated repo" at bounding box center [286, 488] width 485 height 64
drag, startPoint x: 202, startPoint y: 478, endPoint x: 86, endPoint y: 473, distance: 116.1
click at [86, 473] on li "Generated repo" at bounding box center [295, 472] width 454 height 18
click at [371, 444] on button "button" at bounding box center [364, 438] width 22 height 19
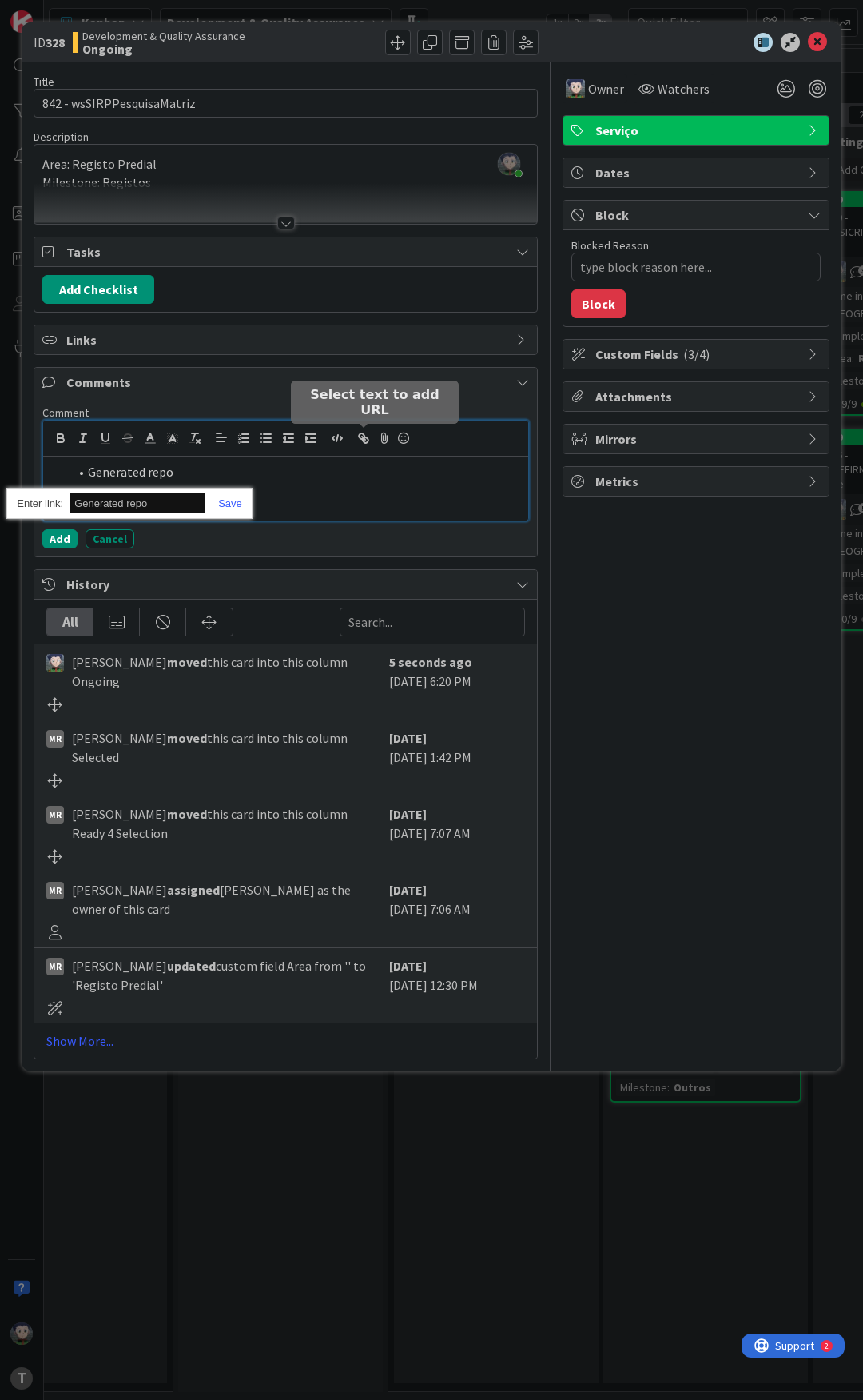
paste input "[URL]"
type input "[URL]"
click at [231, 505] on link at bounding box center [224, 503] width 37 height 12
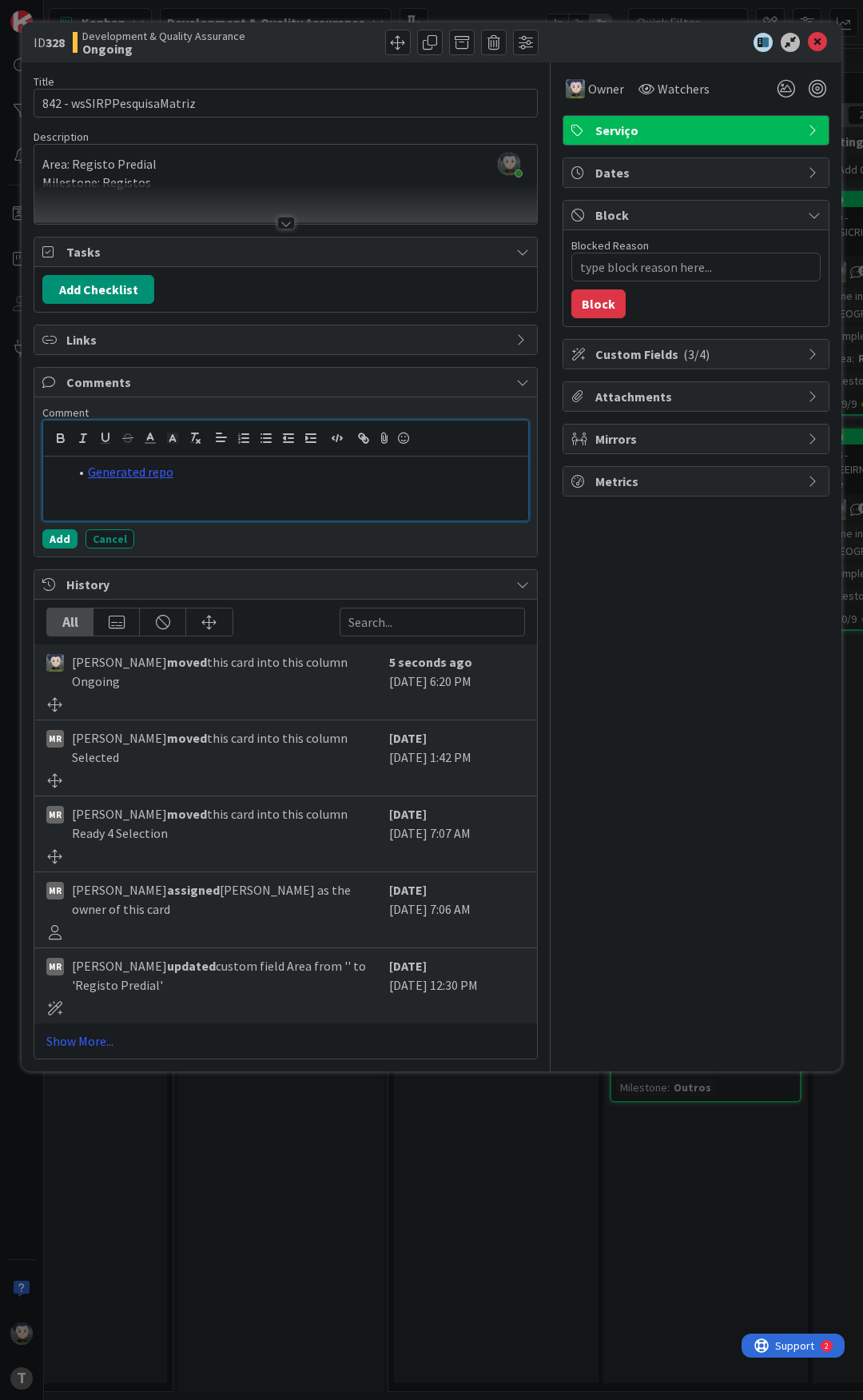
click at [216, 474] on li "Generated repo" at bounding box center [295, 472] width 454 height 18
click at [201, 487] on div "Generated repo" at bounding box center [286, 488] width 485 height 64
click at [55, 530] on button "Add" at bounding box center [60, 539] width 35 height 19
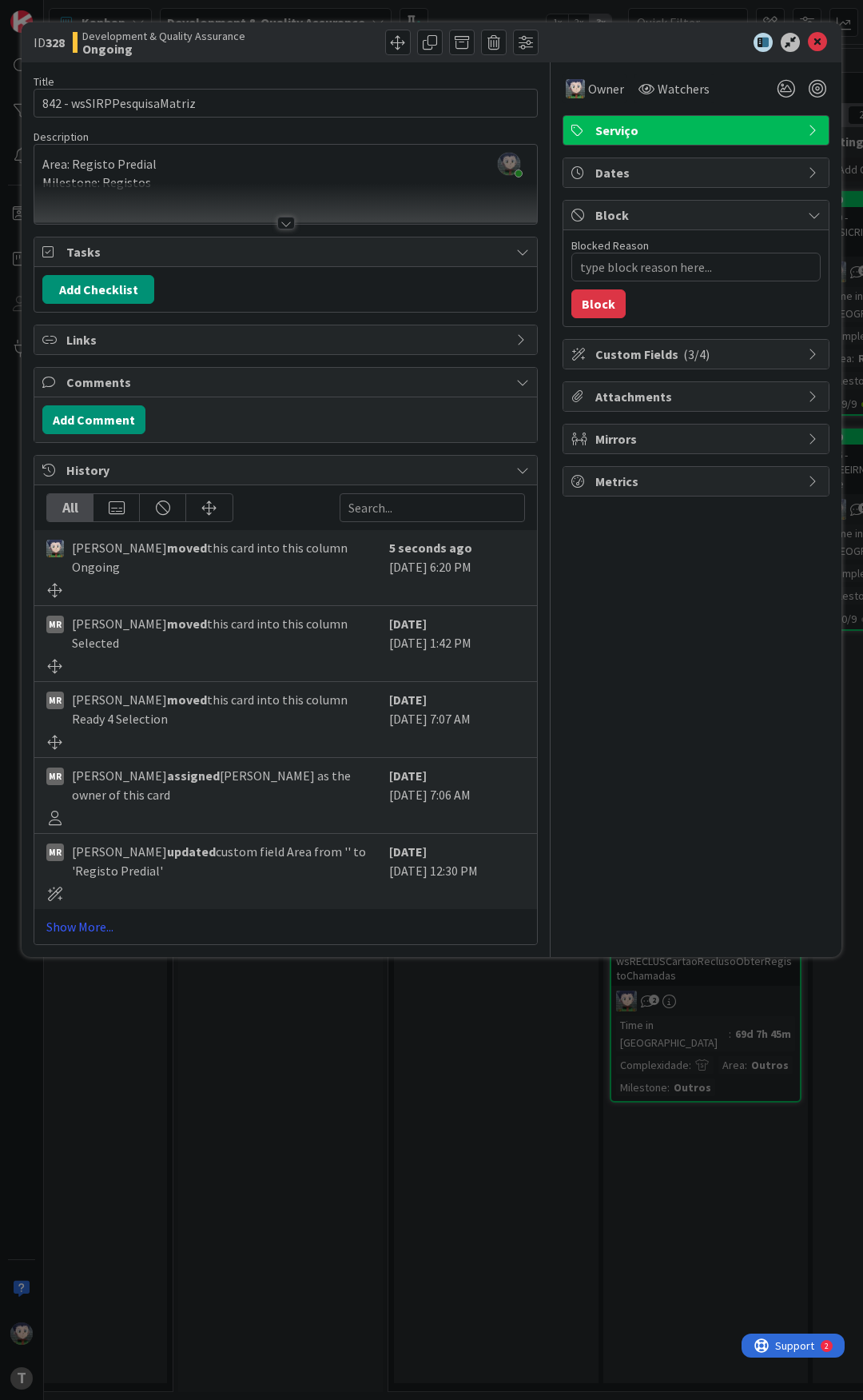
type textarea "x"
